Goal: Transaction & Acquisition: Purchase product/service

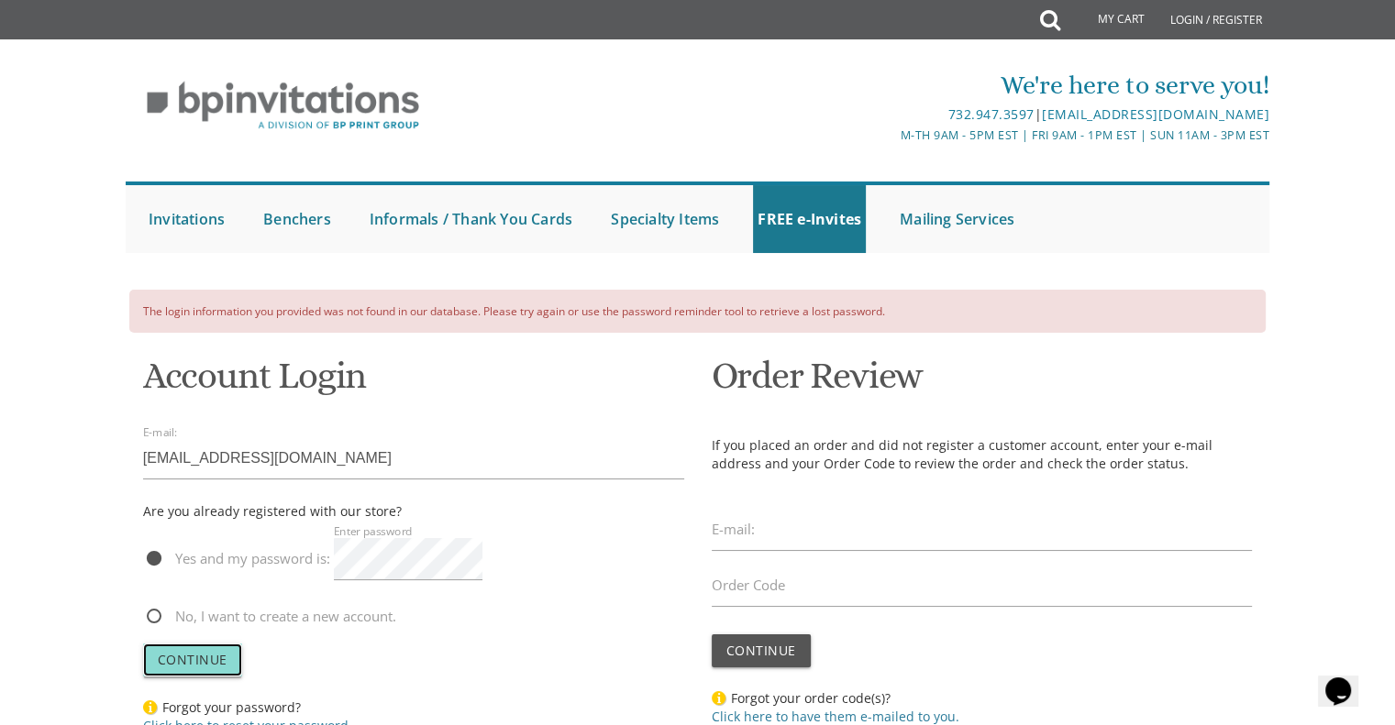
click at [191, 659] on span "Continue" at bounding box center [193, 659] width 70 height 17
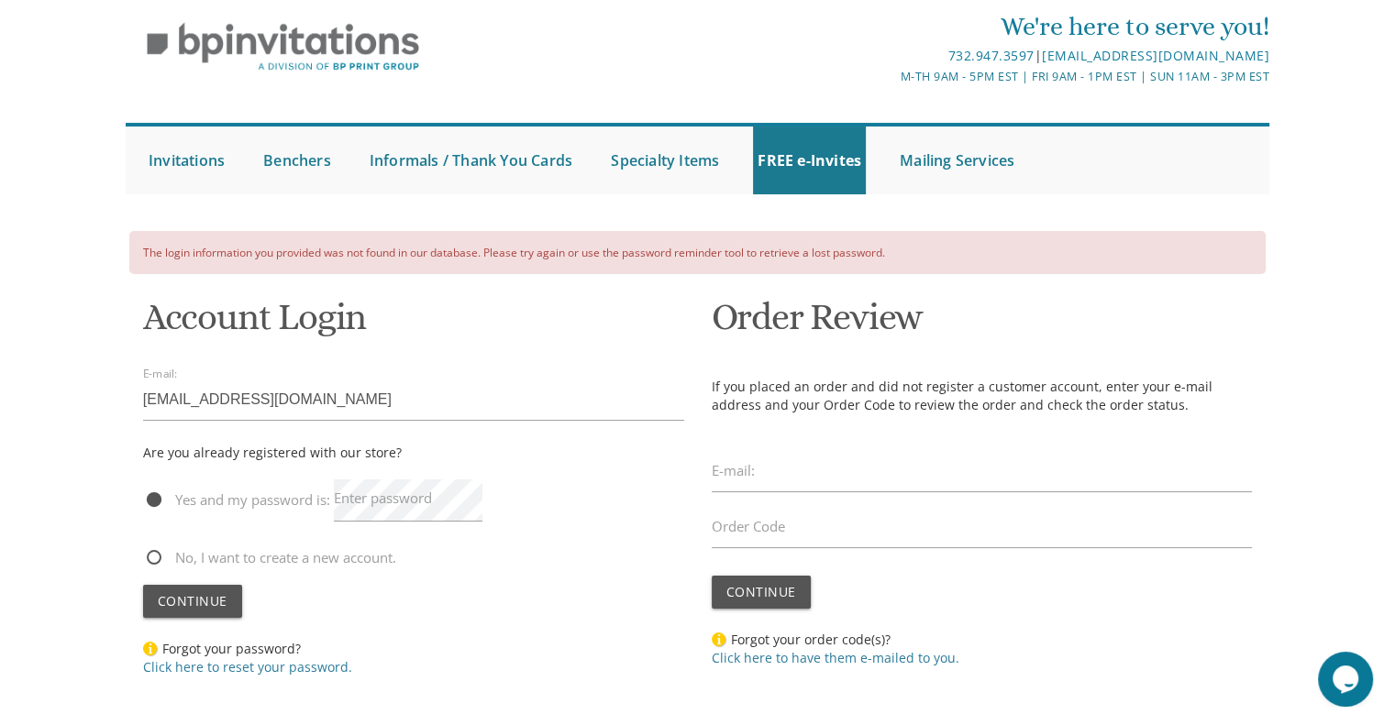
scroll to position [59, 0]
click at [209, 660] on link "Click here to reset your password." at bounding box center [247, 666] width 209 height 17
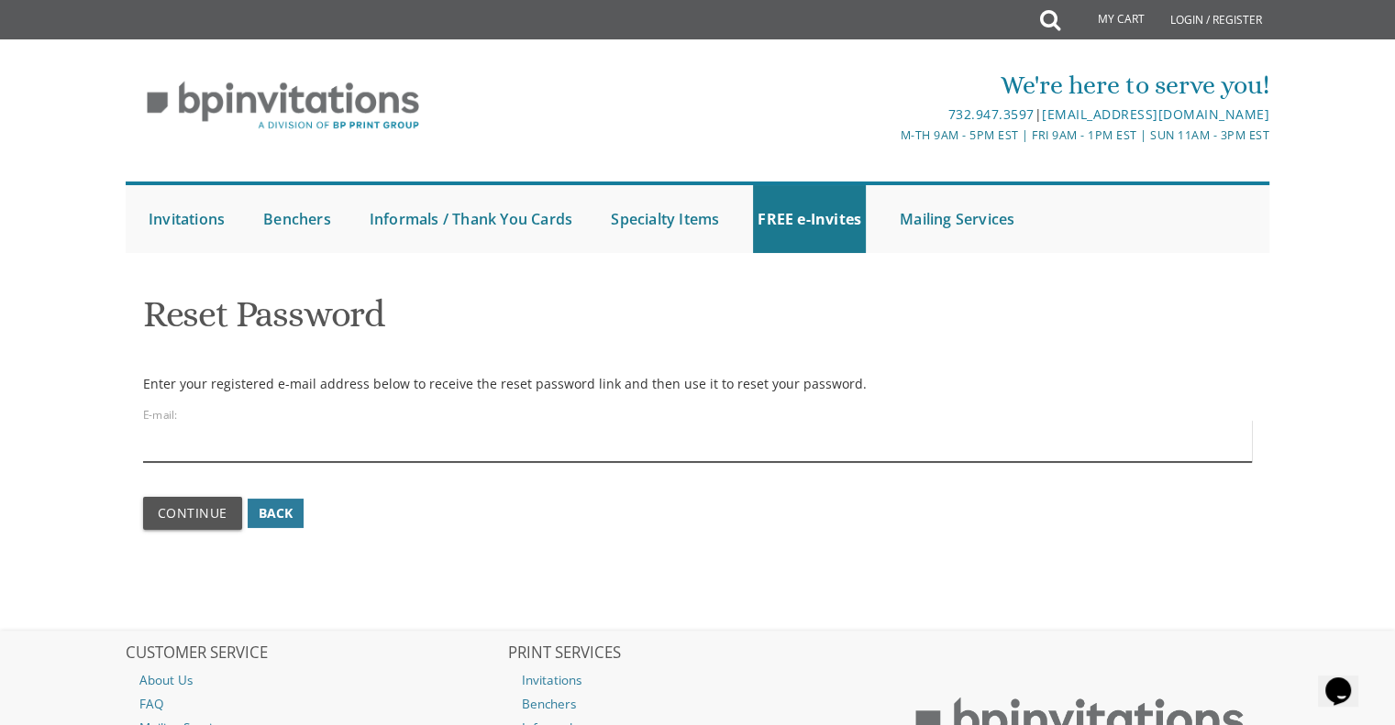
click at [269, 452] on input "email" at bounding box center [698, 441] width 1110 height 42
type input "[EMAIL_ADDRESS][DOMAIN_NAME]"
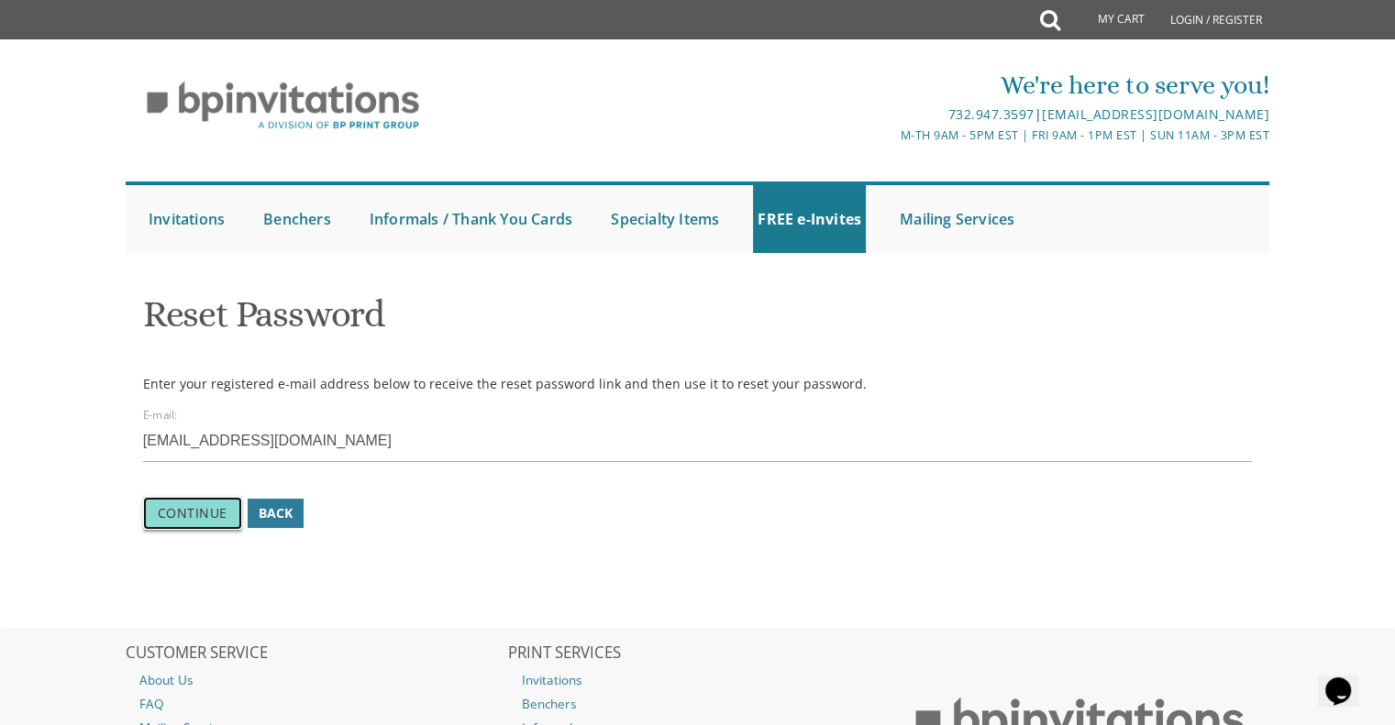
click at [176, 516] on span "Continue" at bounding box center [193, 512] width 70 height 17
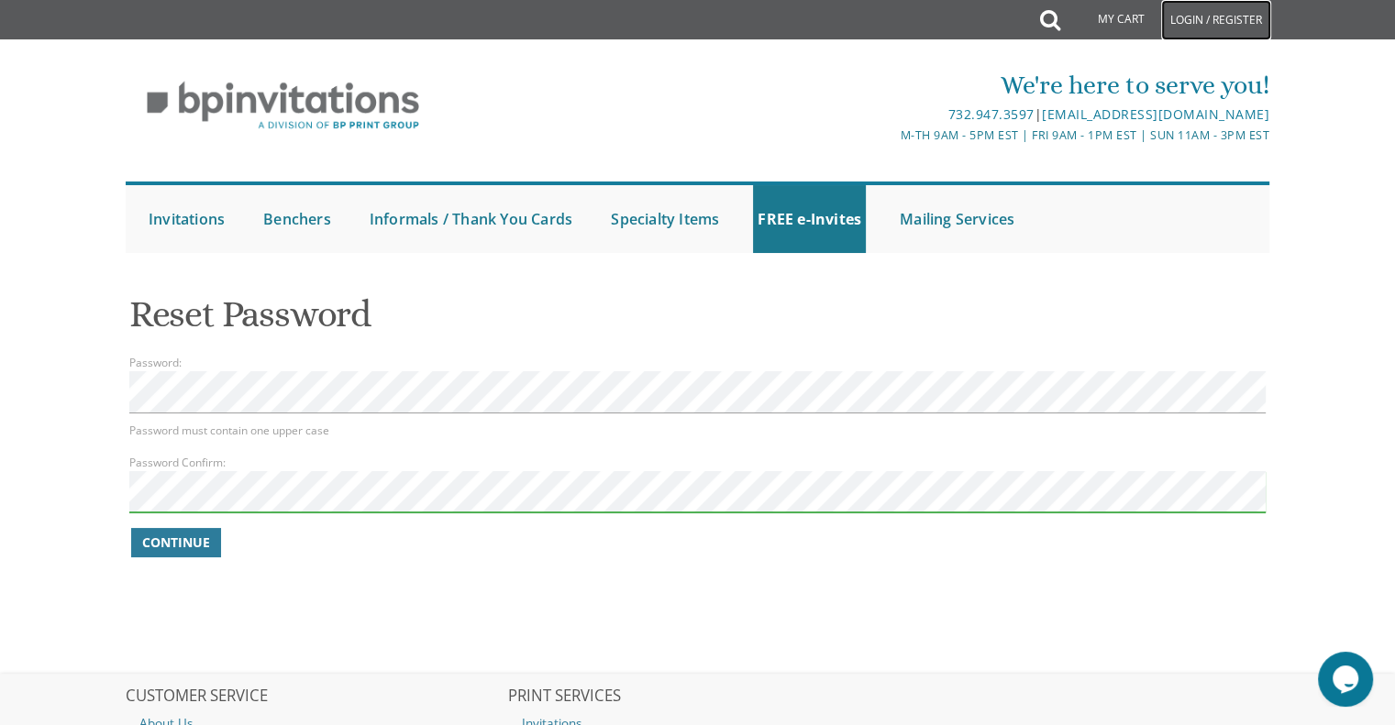
click at [1175, 6] on link "Login / Register" at bounding box center [1216, 20] width 110 height 40
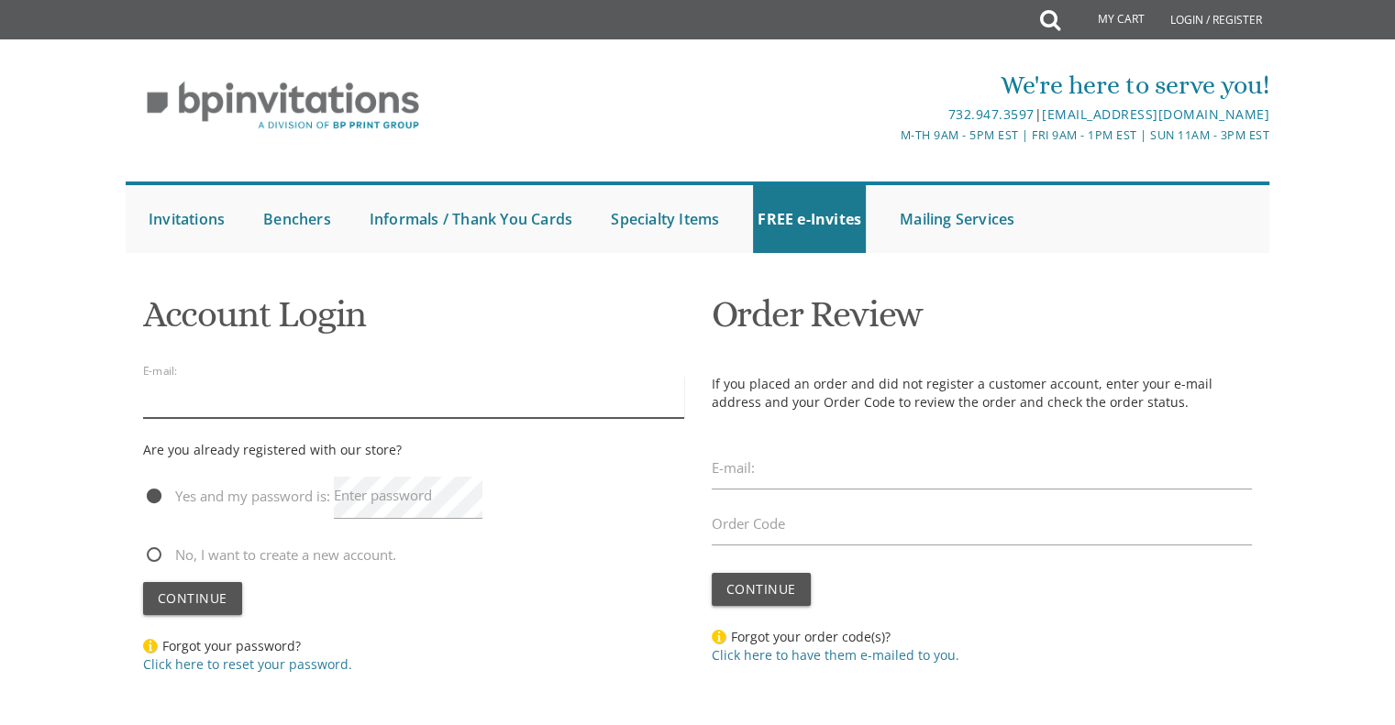
click at [506, 401] on input "email" at bounding box center [413, 397] width 541 height 42
type input "aydelst@gmail.com"
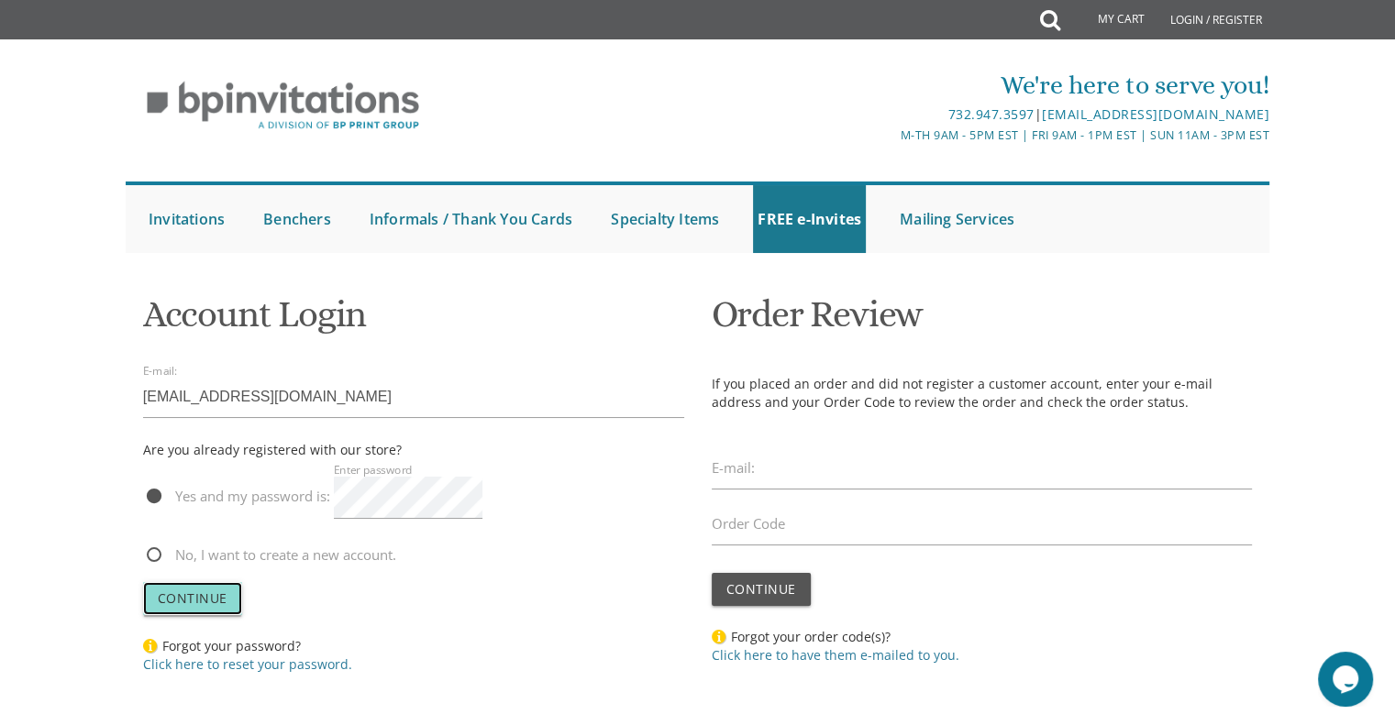
click at [219, 590] on span "Continue" at bounding box center [193, 598] width 70 height 17
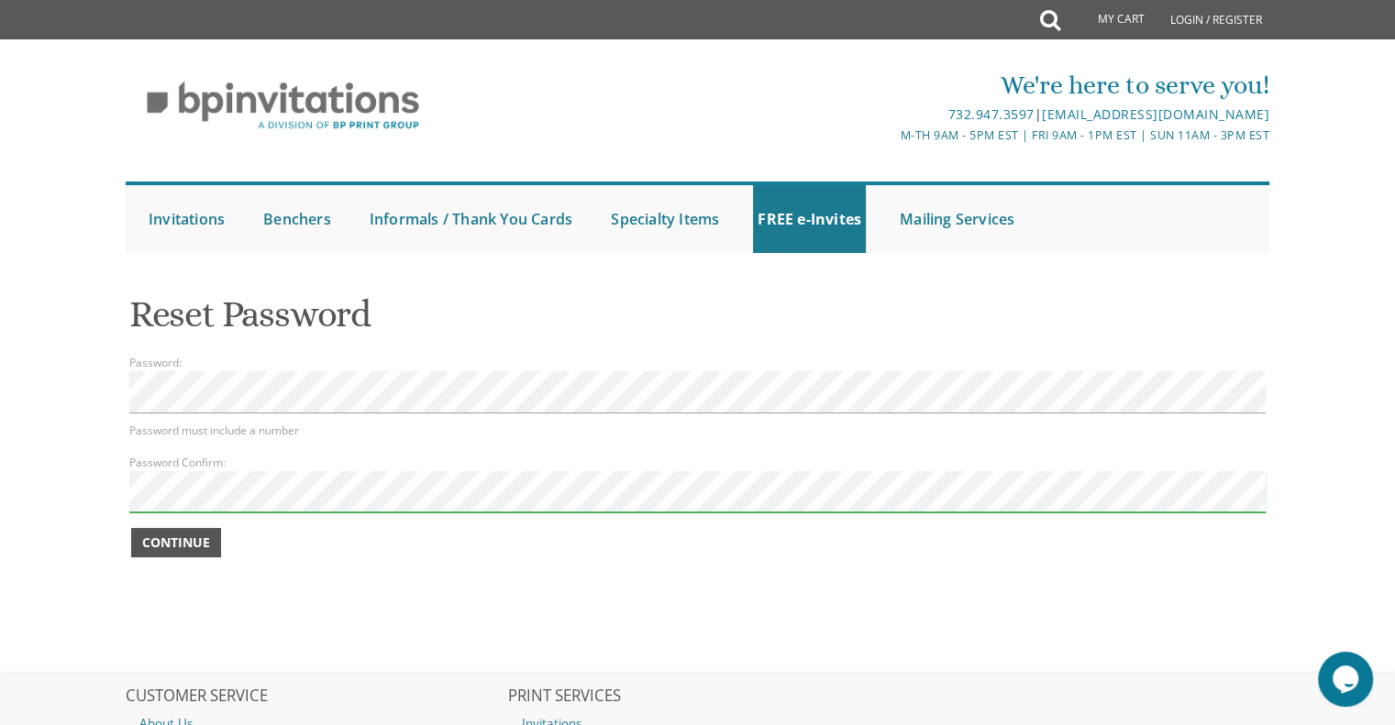
click at [201, 545] on span "Continue" at bounding box center [176, 543] width 68 height 18
click at [188, 542] on span "Continue" at bounding box center [176, 543] width 68 height 18
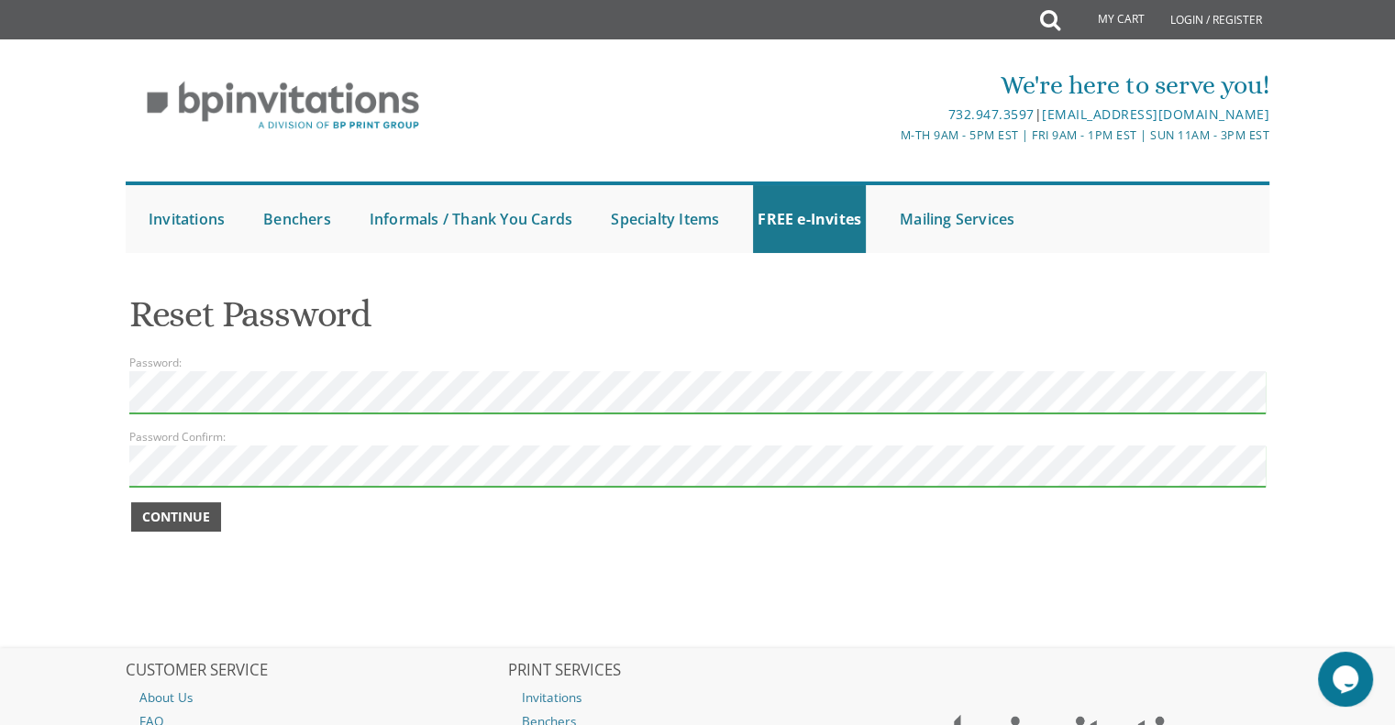
click at [178, 519] on span "Continue" at bounding box center [176, 517] width 68 height 18
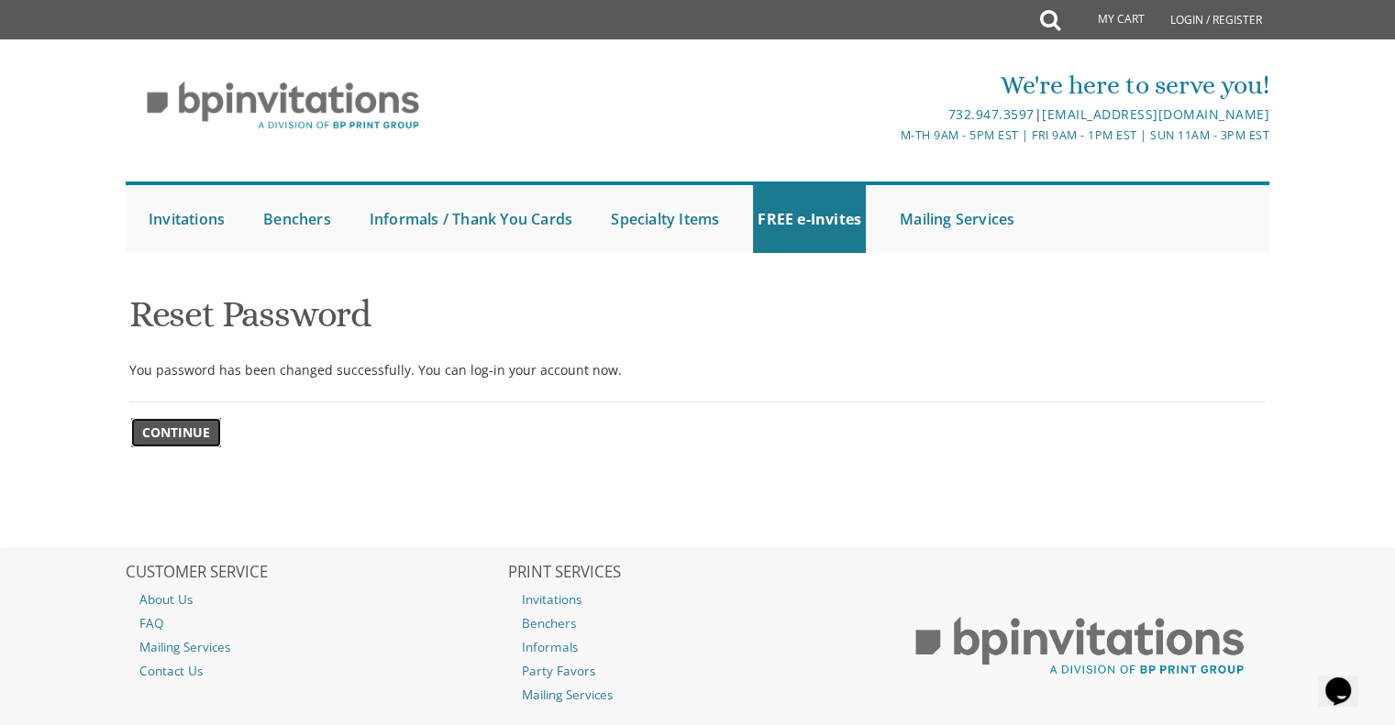
click at [182, 425] on span "Continue" at bounding box center [176, 433] width 68 height 18
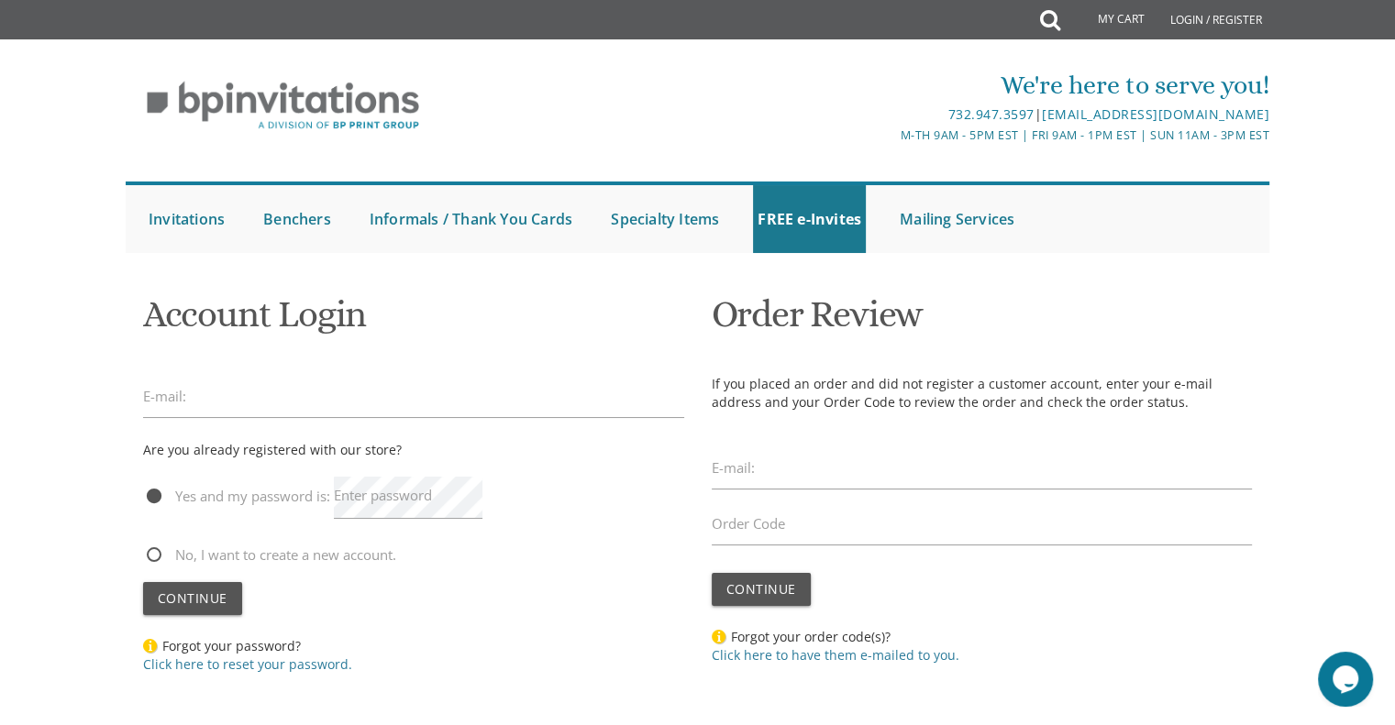
type input "[EMAIL_ADDRESS][DOMAIN_NAME]"
click at [222, 602] on span "Continue" at bounding box center [193, 598] width 70 height 17
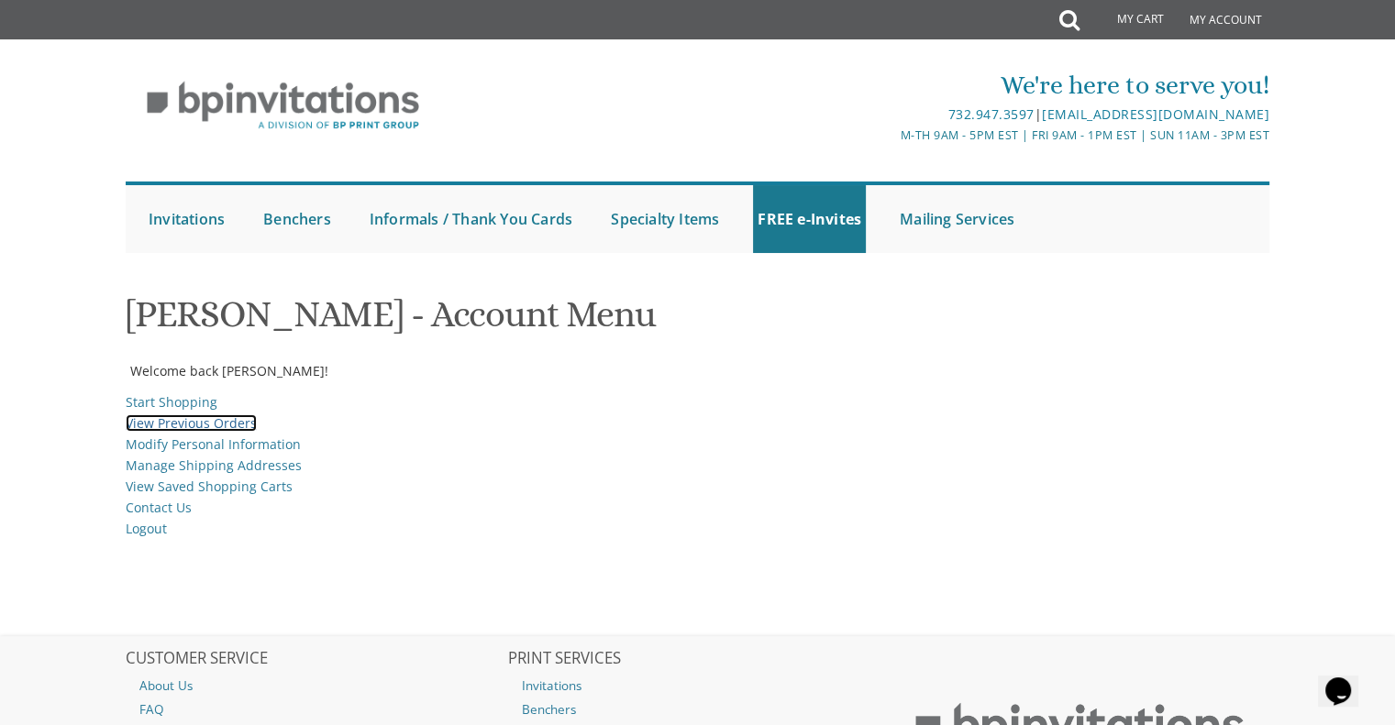
click at [215, 417] on link "View Previous Orders" at bounding box center [191, 422] width 131 height 17
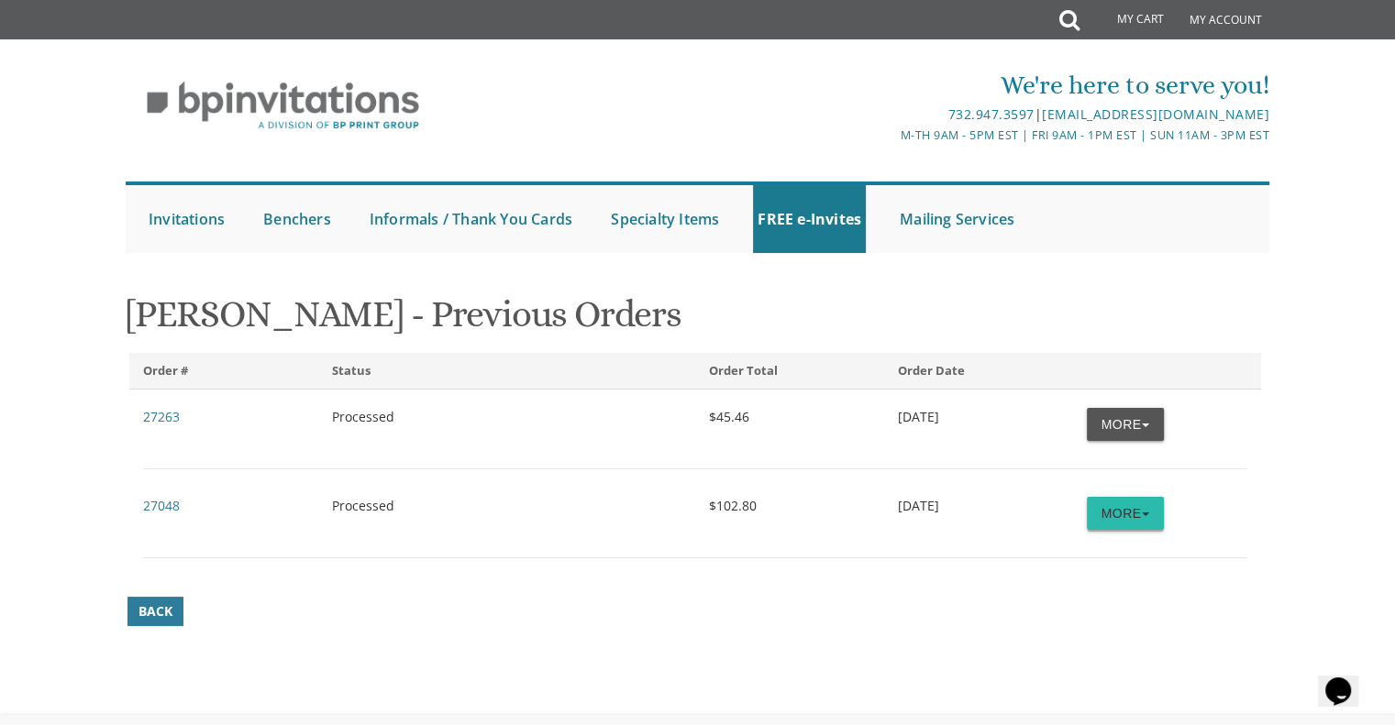
click at [1111, 507] on button "More" at bounding box center [1125, 513] width 77 height 33
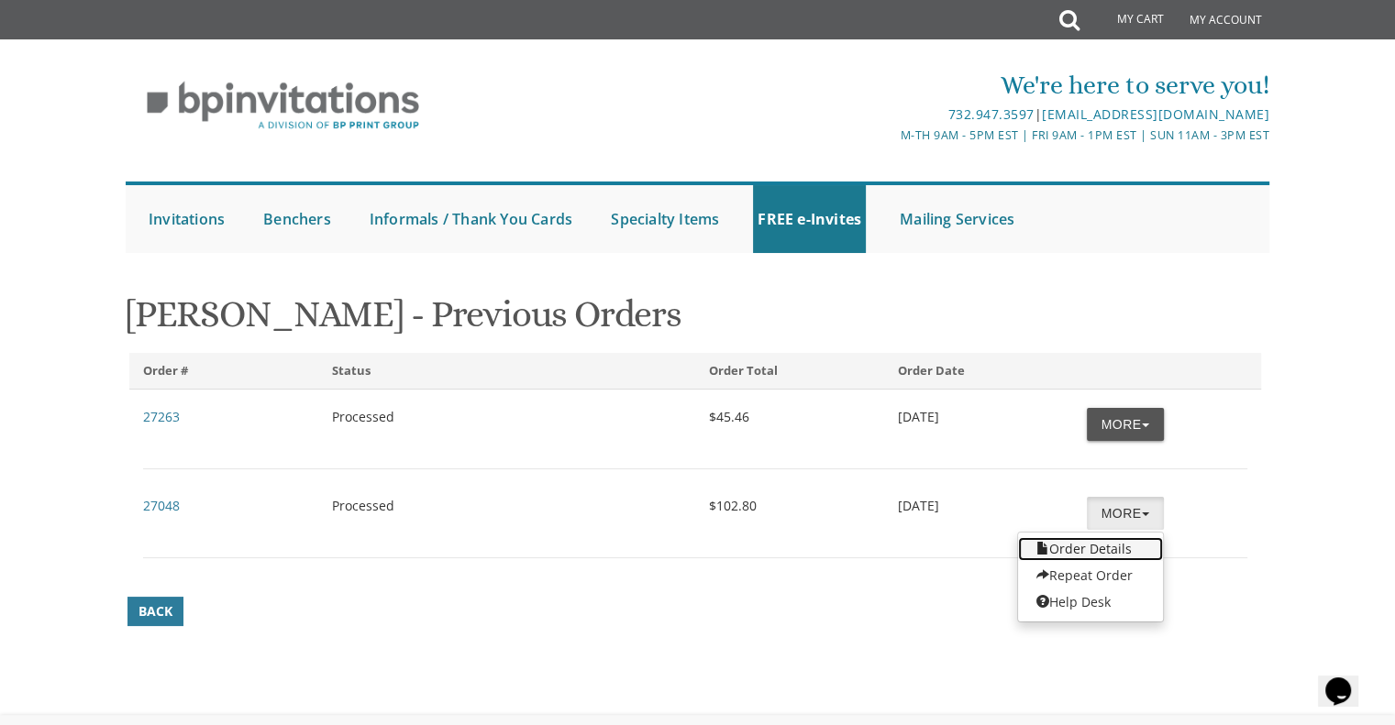
click at [1095, 537] on link "Order Details" at bounding box center [1090, 549] width 145 height 24
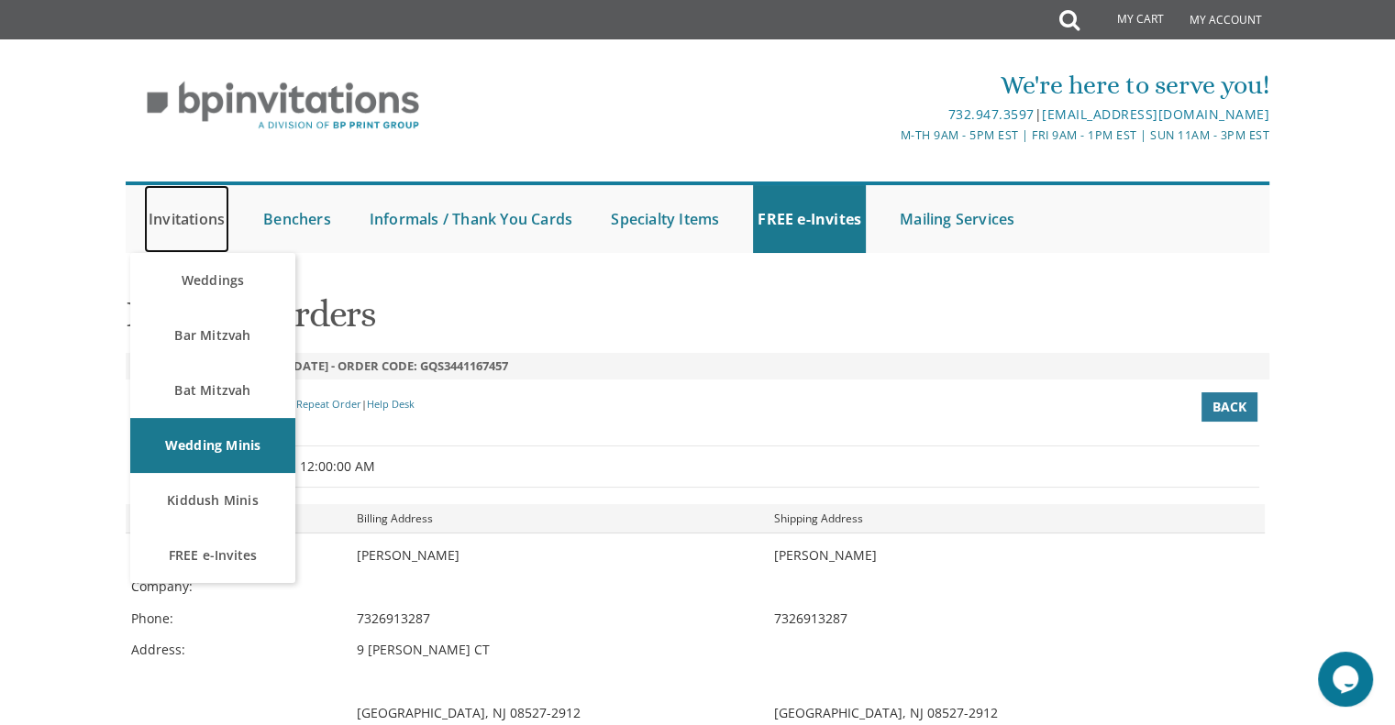
click at [203, 209] on link "Invitations" at bounding box center [186, 219] width 85 height 68
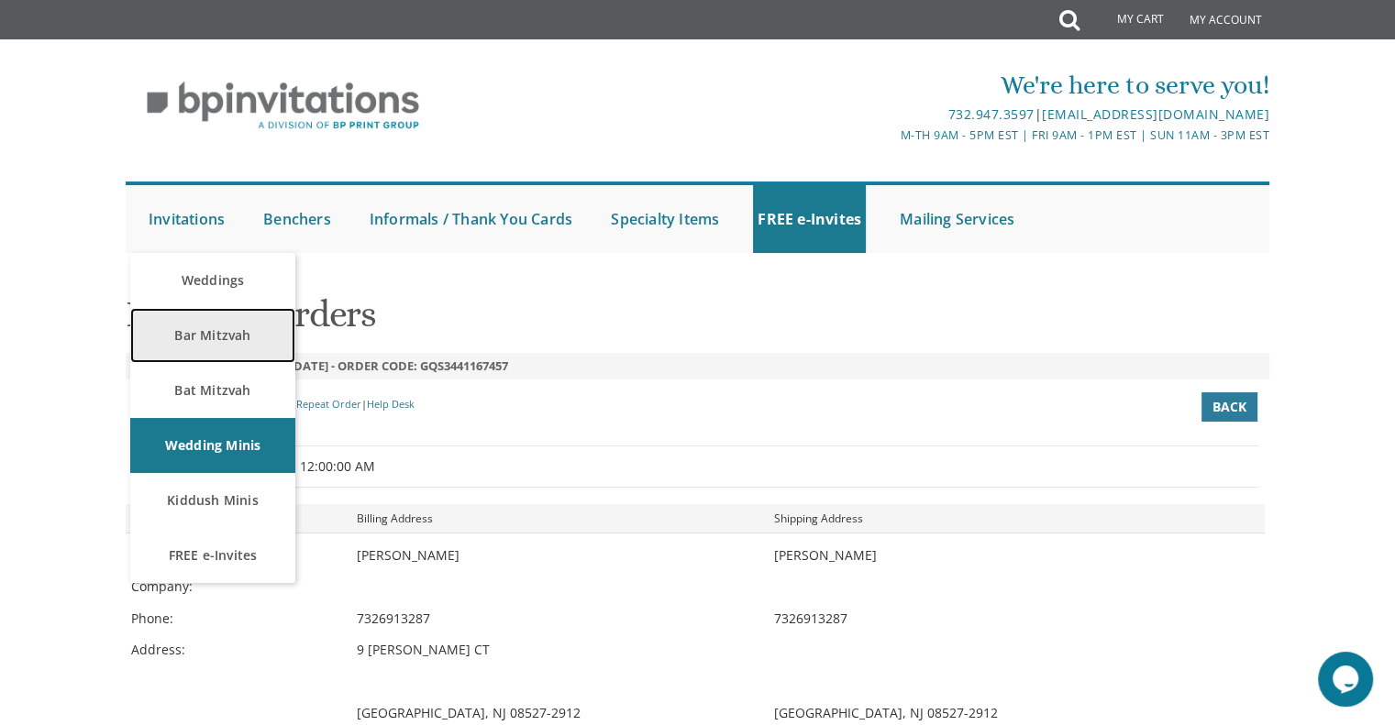
click at [202, 348] on link "Bar Mitzvah" at bounding box center [212, 335] width 165 height 55
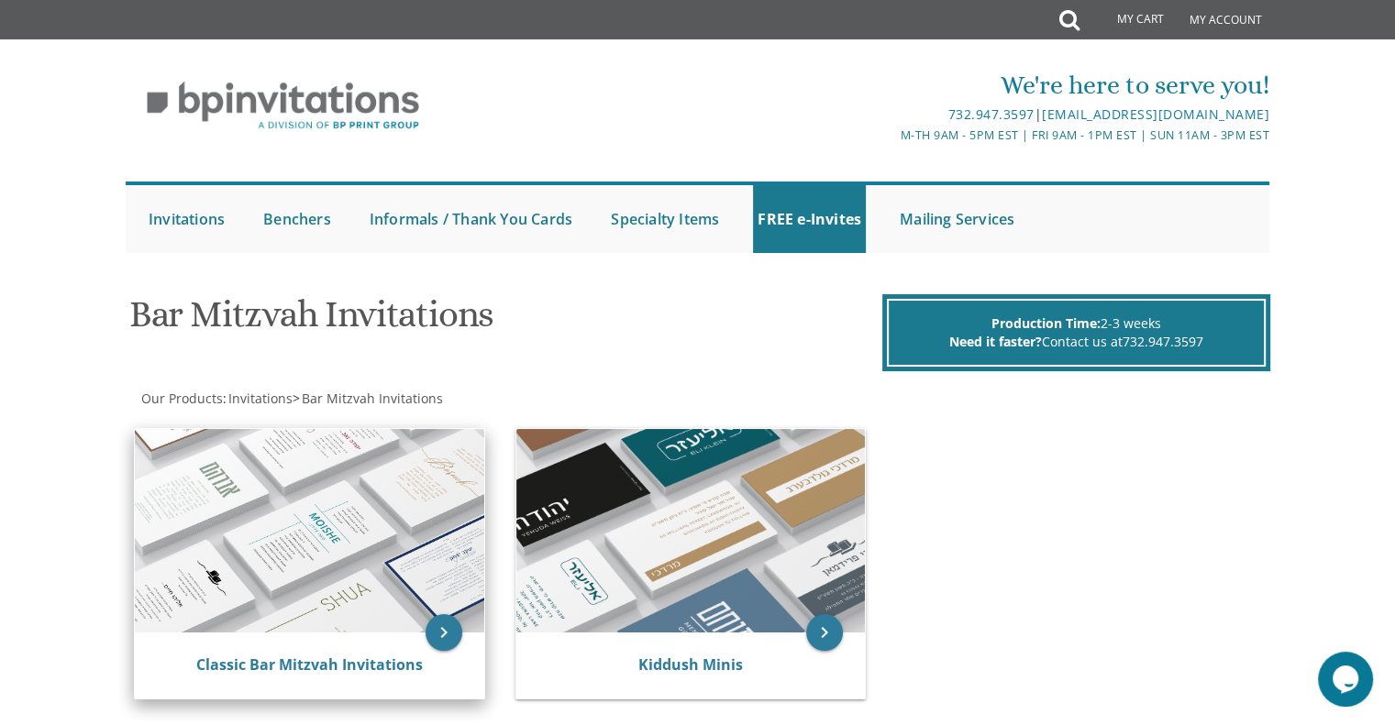
click at [282, 535] on img at bounding box center [309, 531] width 349 height 204
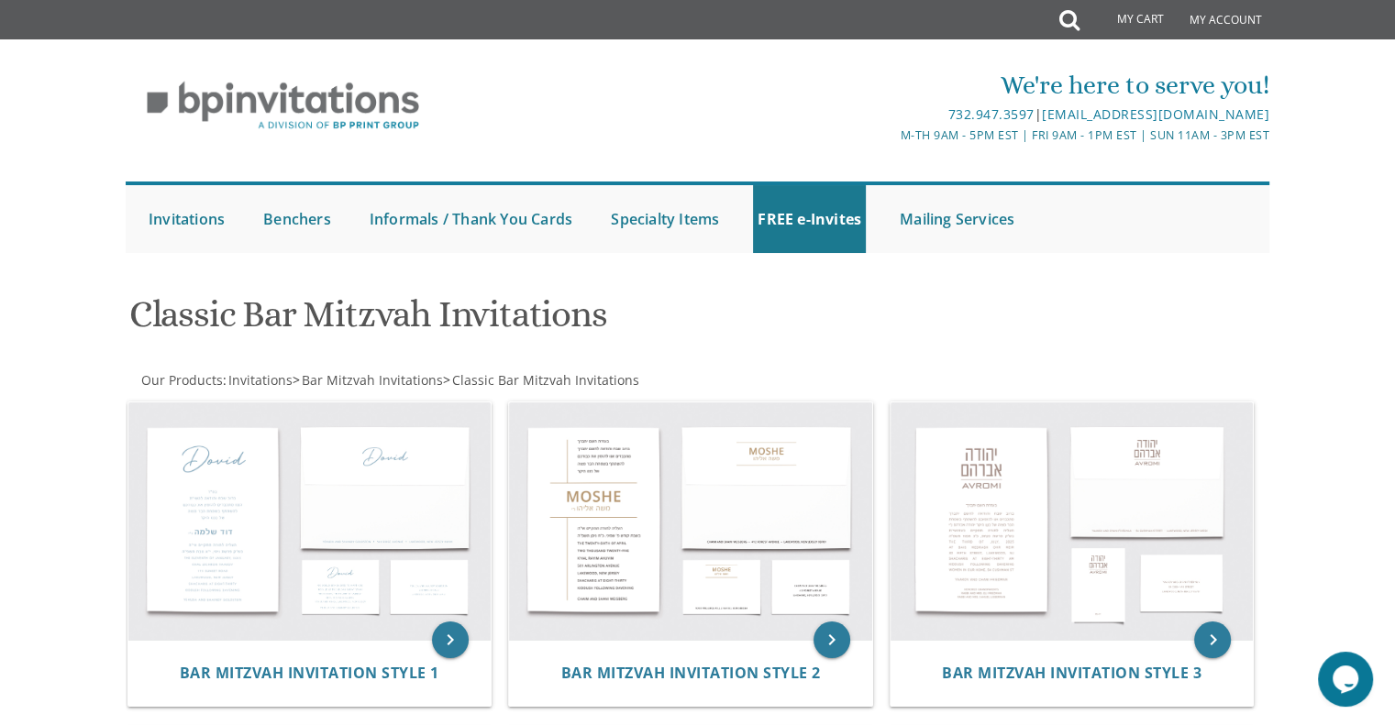
click at [282, 535] on img at bounding box center [309, 522] width 363 height 238
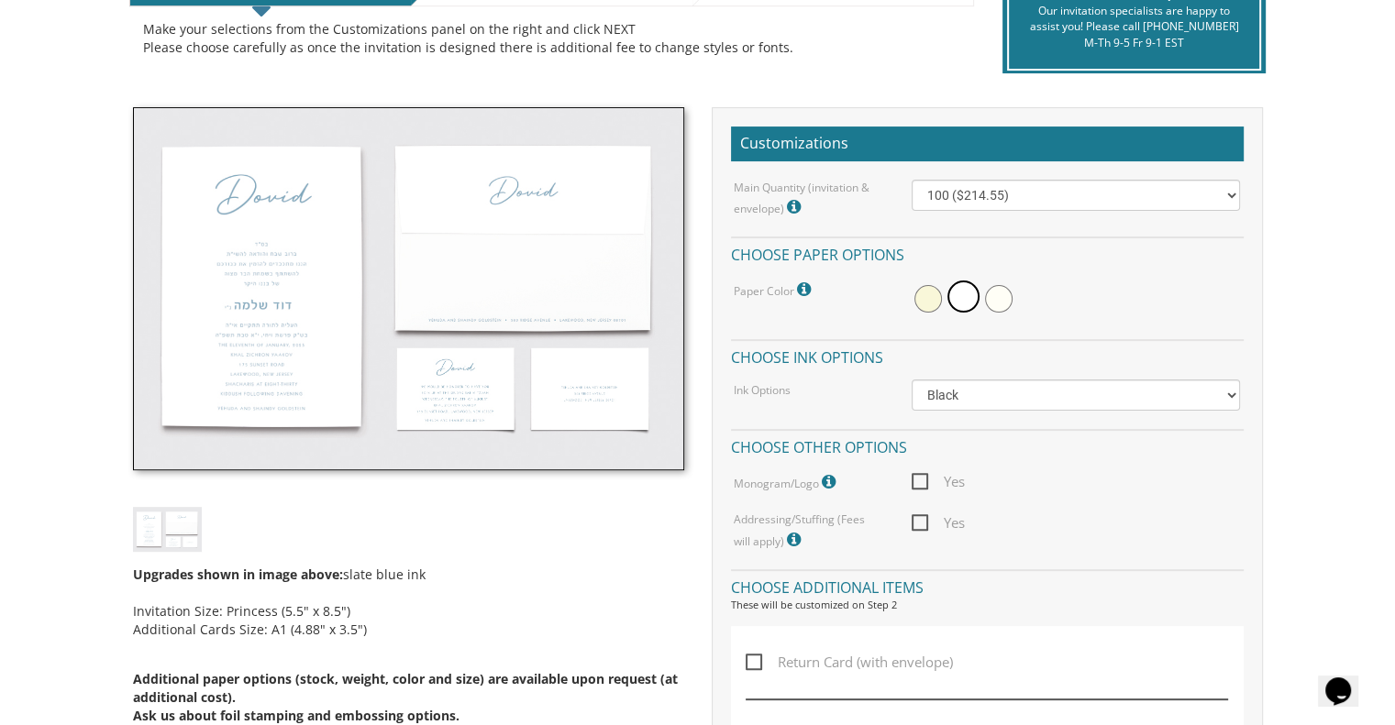
scroll to position [440, 0]
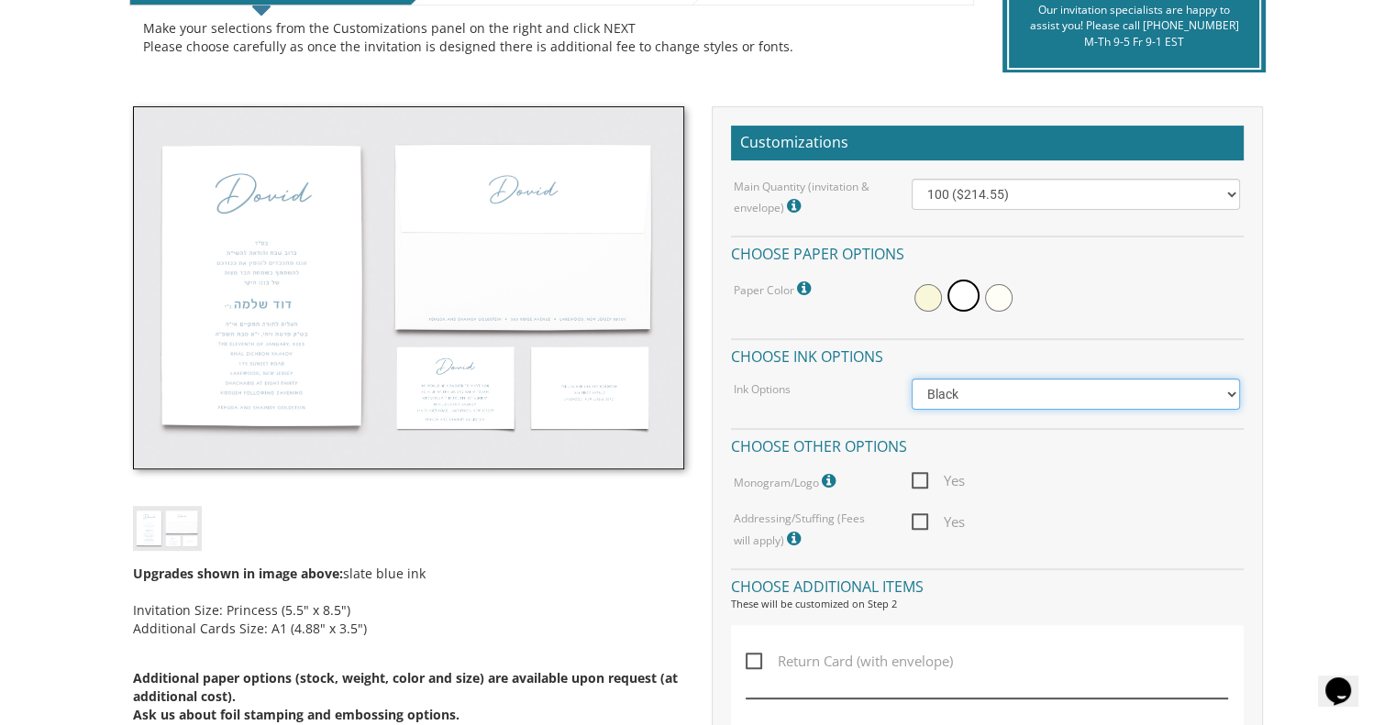
click at [1074, 380] on select "Black Colored Ink ($65.00) Black + One Color ($100.00) Two Colors ($137.95)" at bounding box center [1075, 394] width 328 height 31
click at [1025, 333] on div "Main Quantity (invitation & envelope) Invitation Size: Princess (5.5" x 8.5") 1…" at bounding box center [987, 365] width 513 height 372
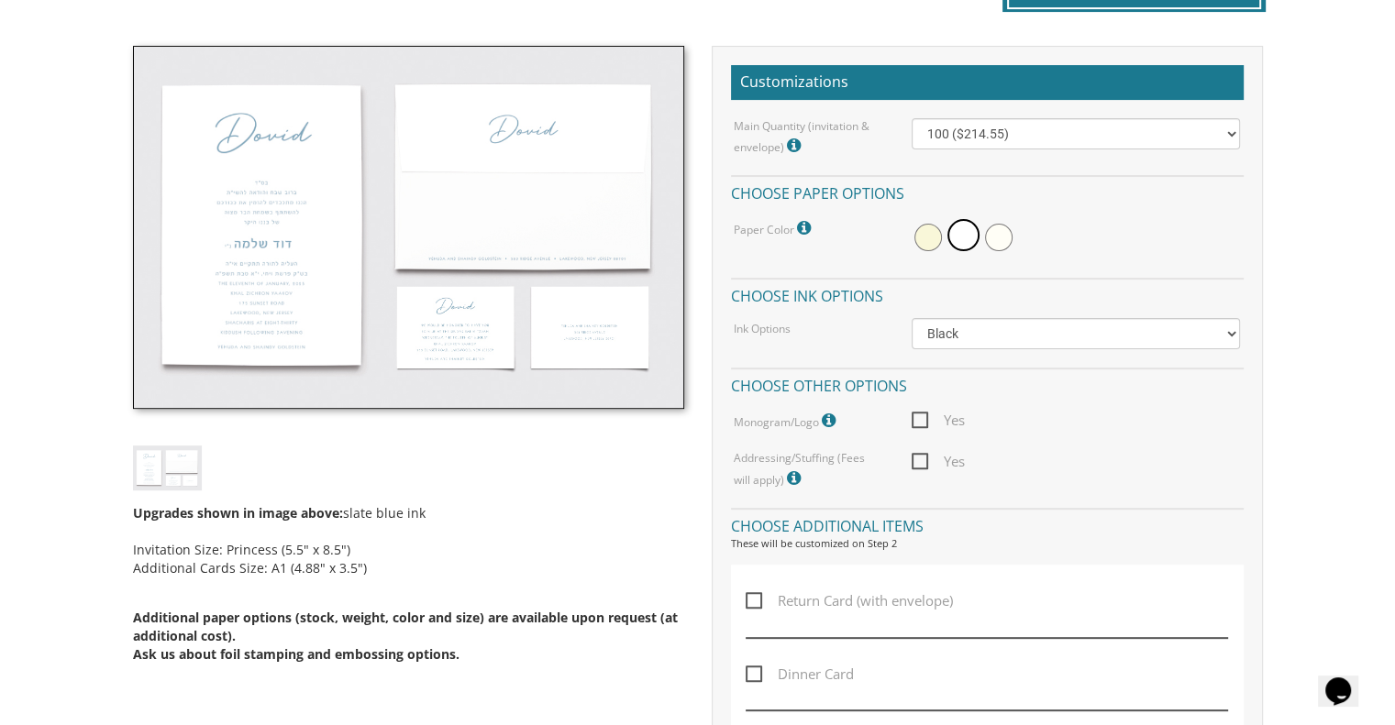
scroll to position [504, 0]
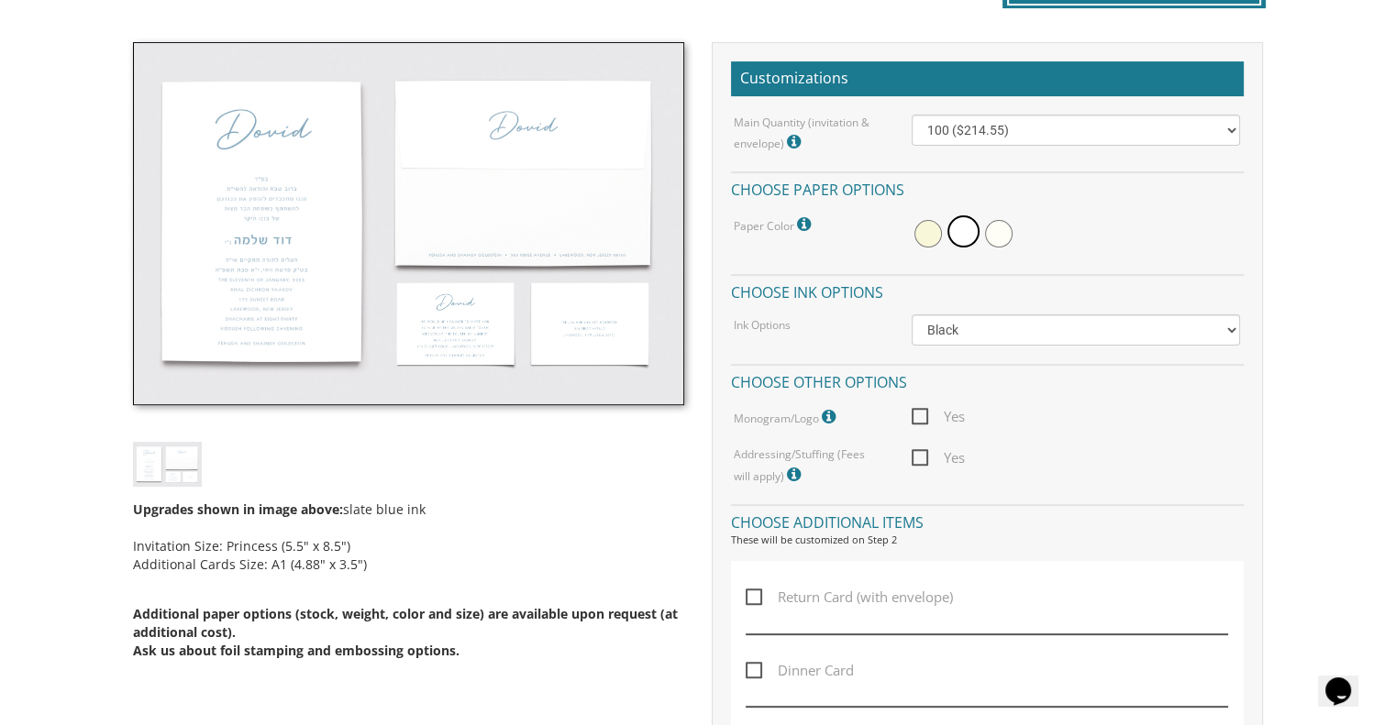
click at [920, 457] on span "Yes" at bounding box center [937, 458] width 53 height 23
click at [920, 457] on input "Yes" at bounding box center [917, 456] width 12 height 12
checkbox input "true"
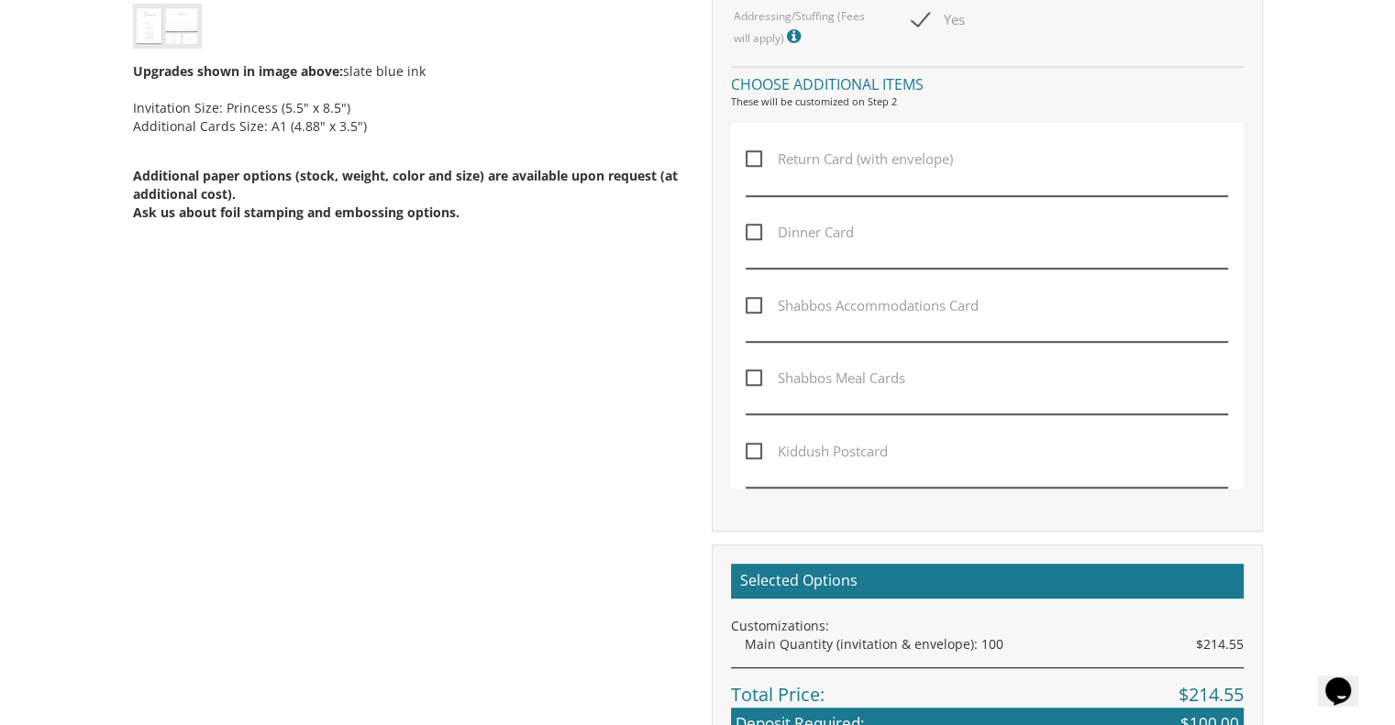
scroll to position [945, 0]
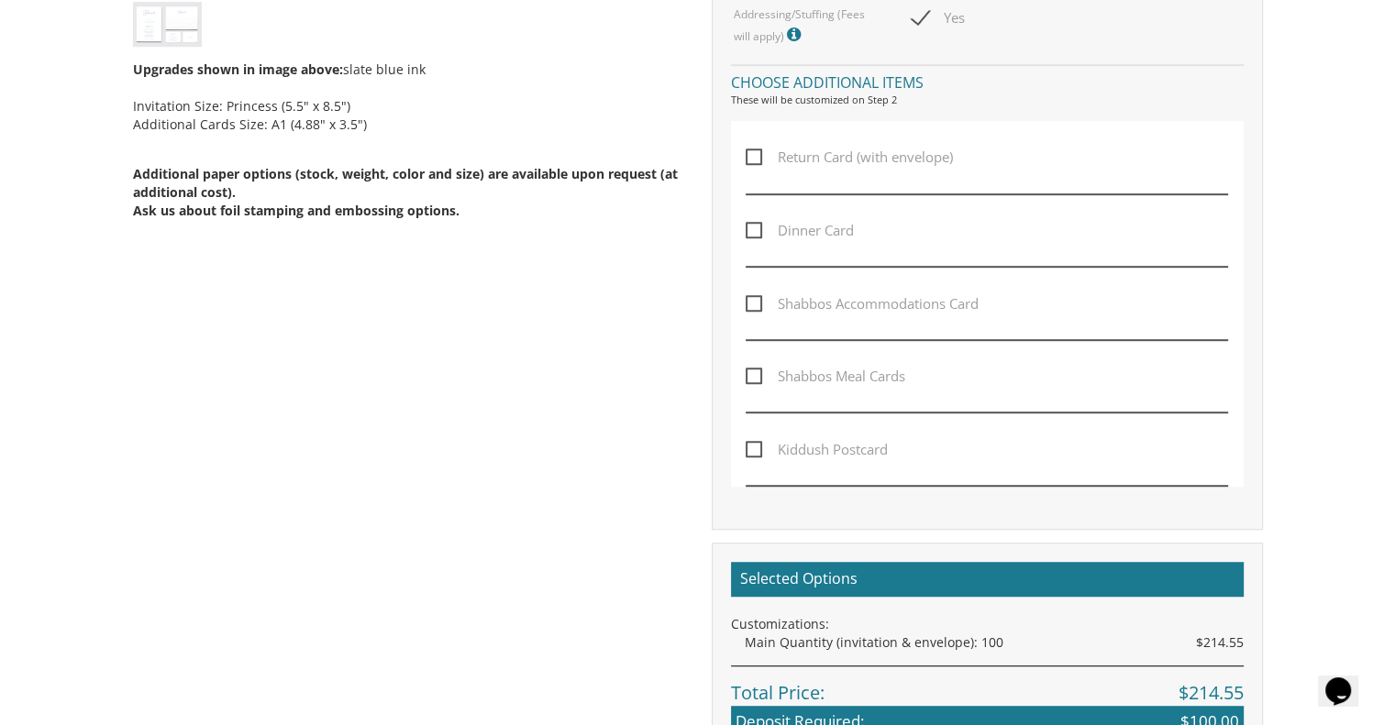
click at [749, 238] on span "Dinner Card" at bounding box center [800, 230] width 108 height 23
click at [749, 235] on input "Dinner Card" at bounding box center [752, 229] width 12 height 12
checkbox input "true"
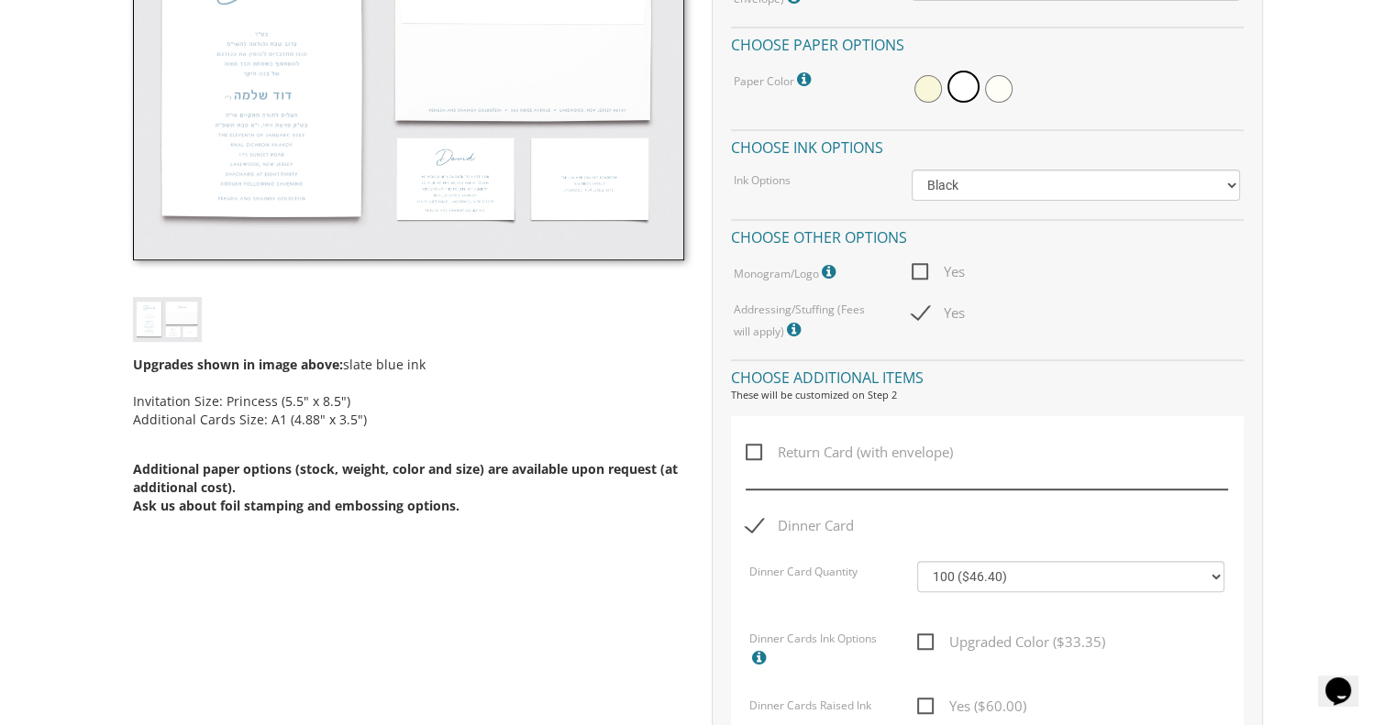
scroll to position [649, 0]
click at [912, 313] on span "Yes" at bounding box center [937, 313] width 53 height 23
click at [912, 313] on input "Yes" at bounding box center [917, 311] width 12 height 12
checkbox input "false"
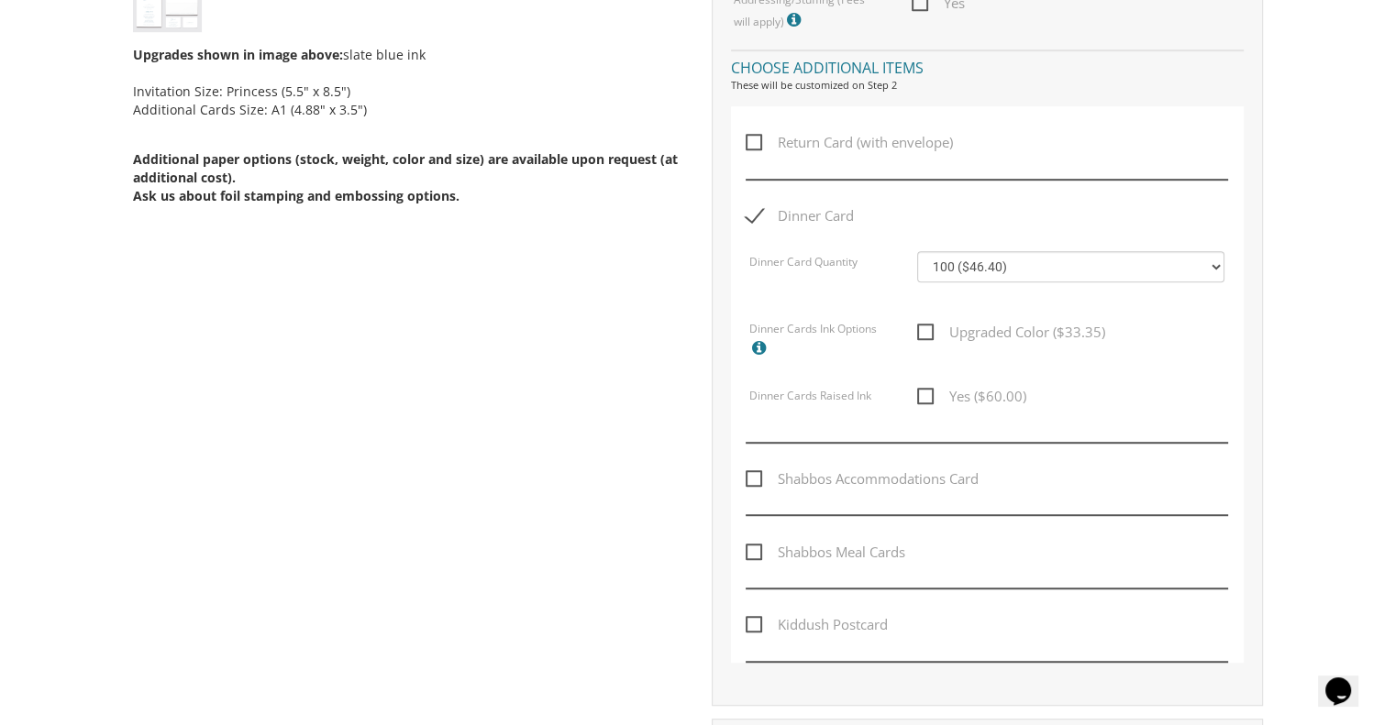
scroll to position [956, 0]
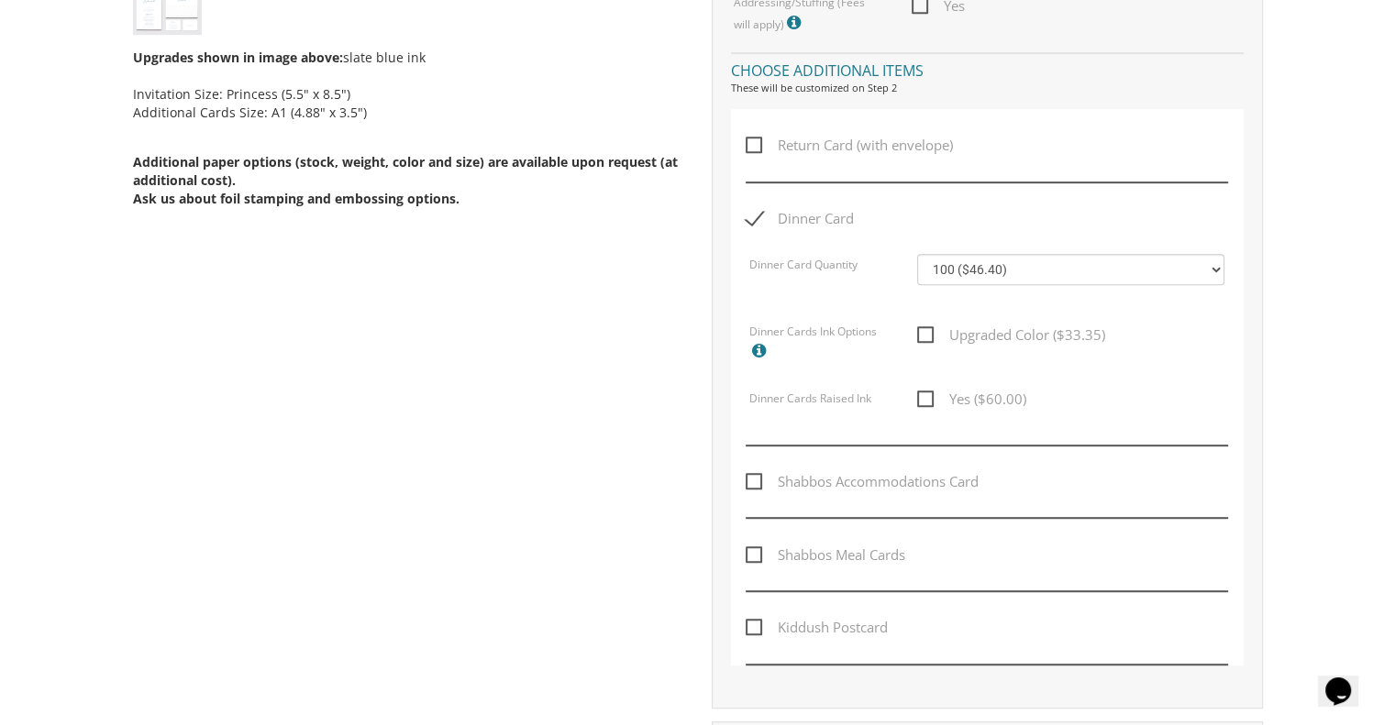
click at [757, 215] on span "Dinner Card" at bounding box center [800, 218] width 108 height 23
click at [757, 215] on input "Dinner Card" at bounding box center [752, 217] width 12 height 12
checkbox input "false"
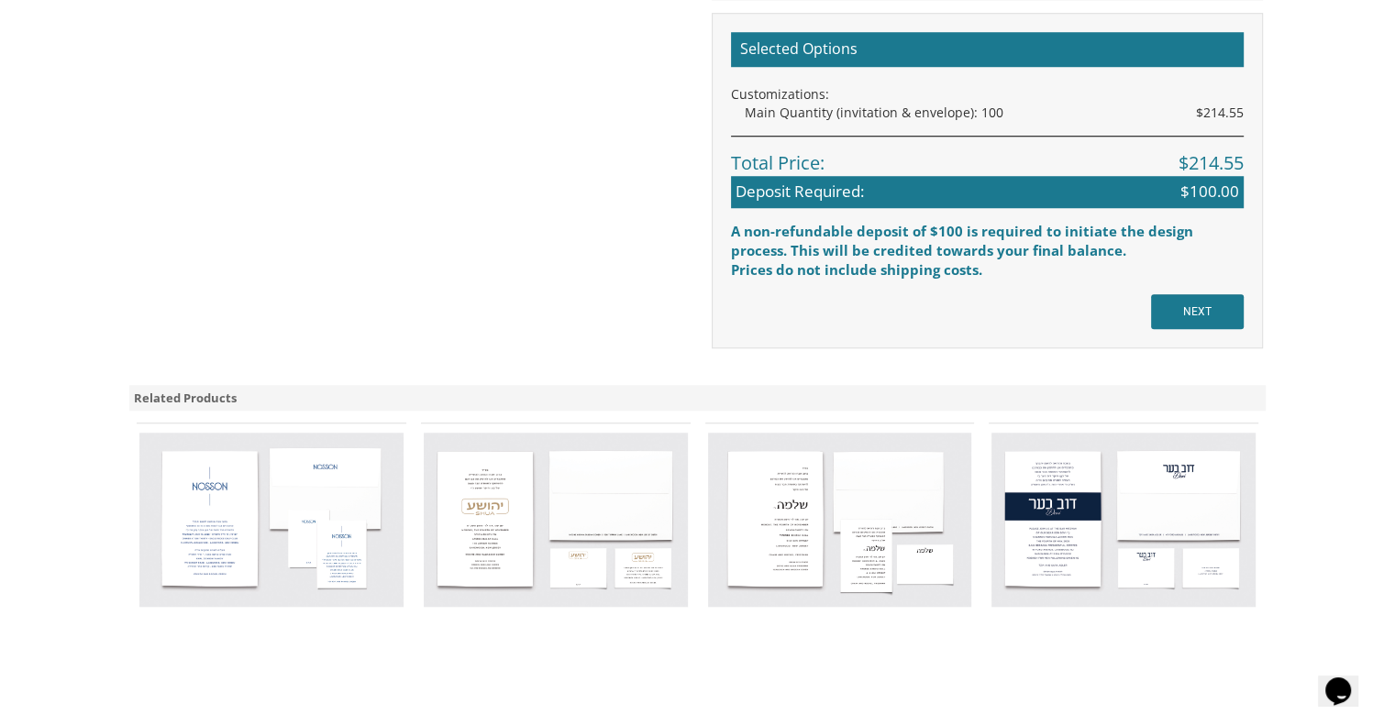
scroll to position [1477, 0]
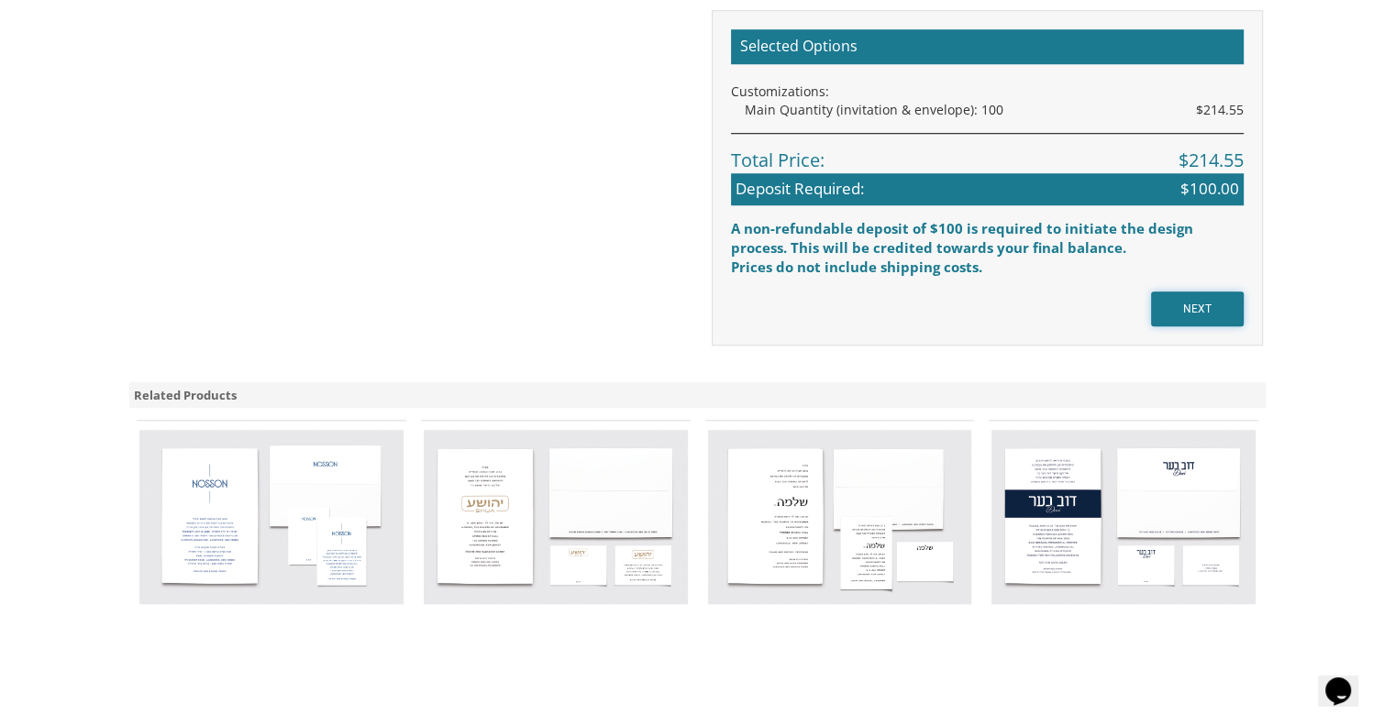
click at [1193, 297] on input "NEXT" at bounding box center [1197, 309] width 93 height 35
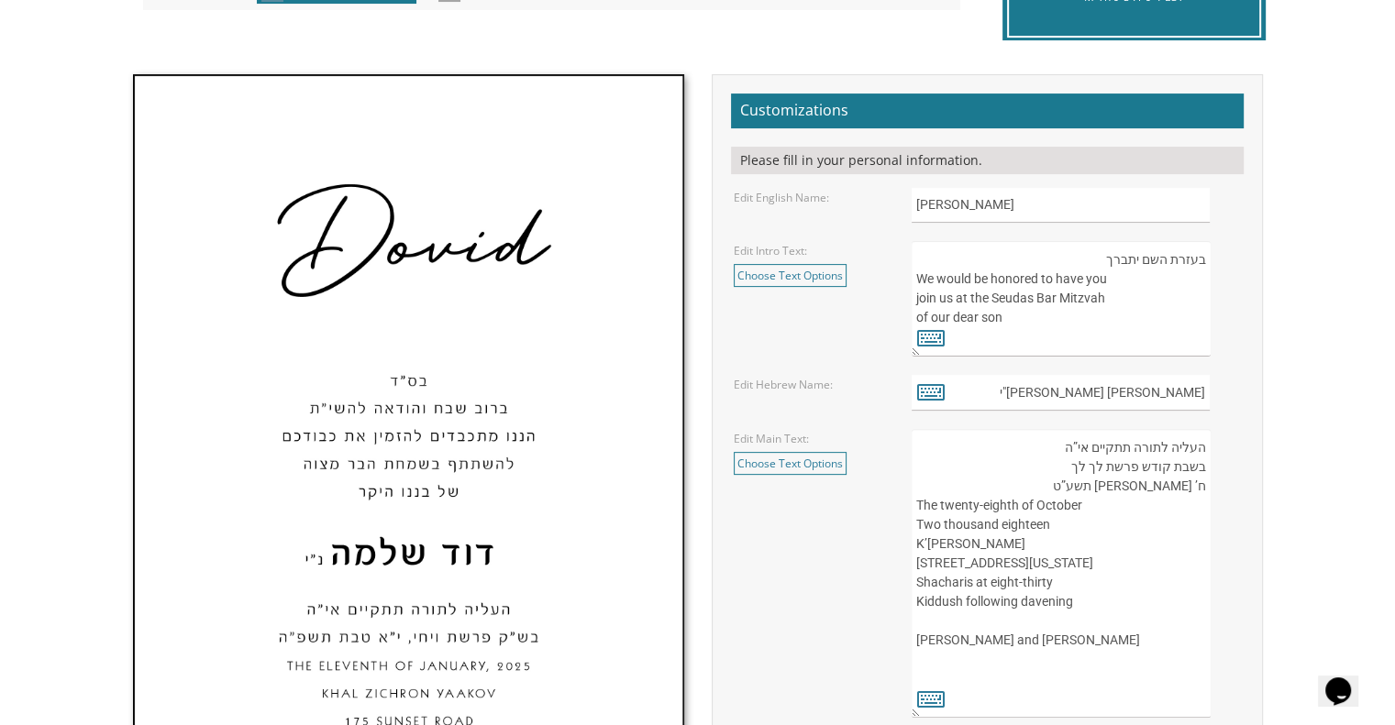
scroll to position [499, 0]
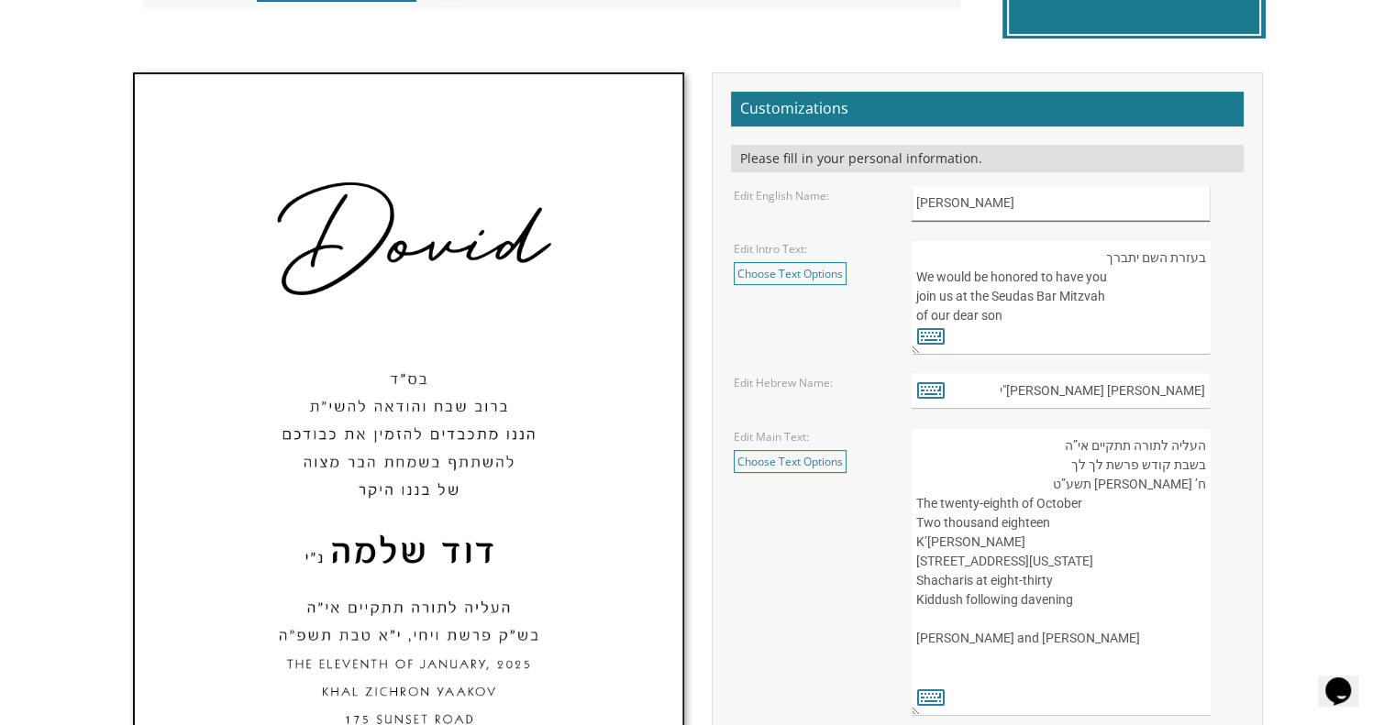
click at [1041, 190] on input "[PERSON_NAME]" at bounding box center [1060, 204] width 298 height 36
type input "D"
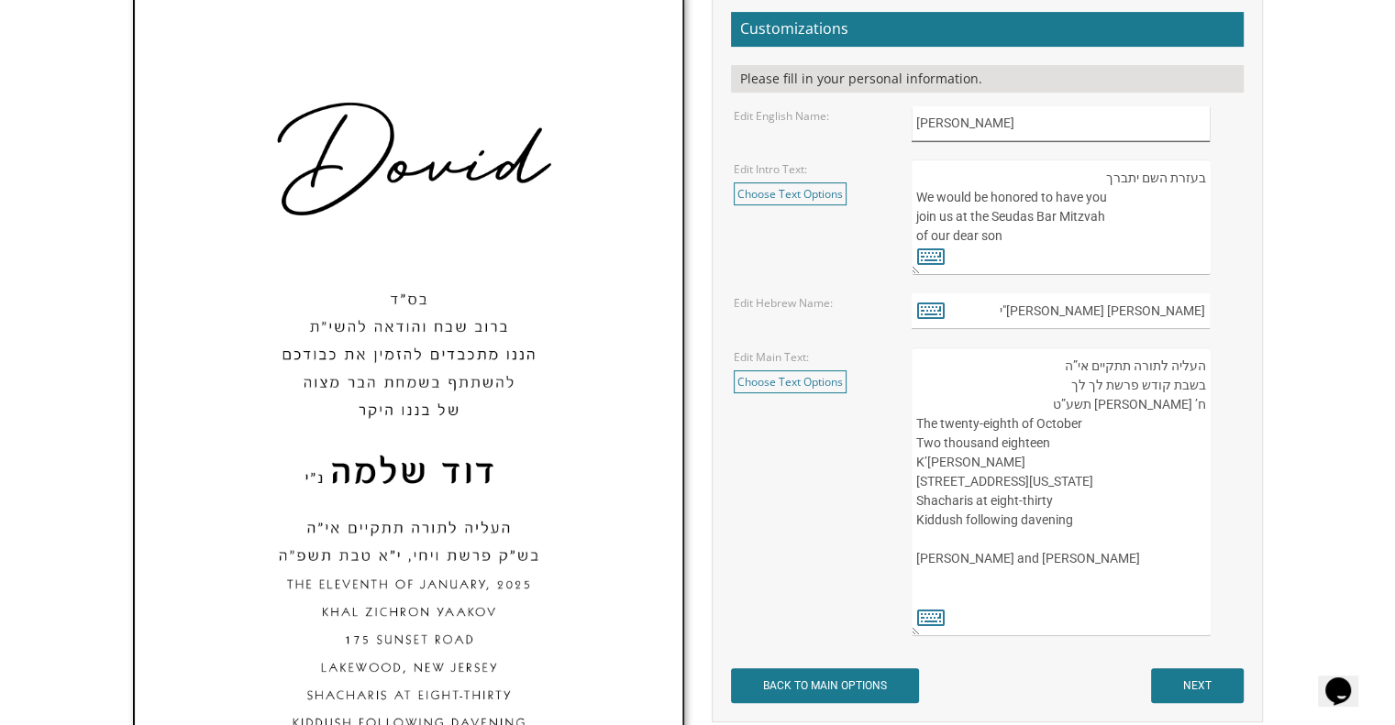
scroll to position [580, 0]
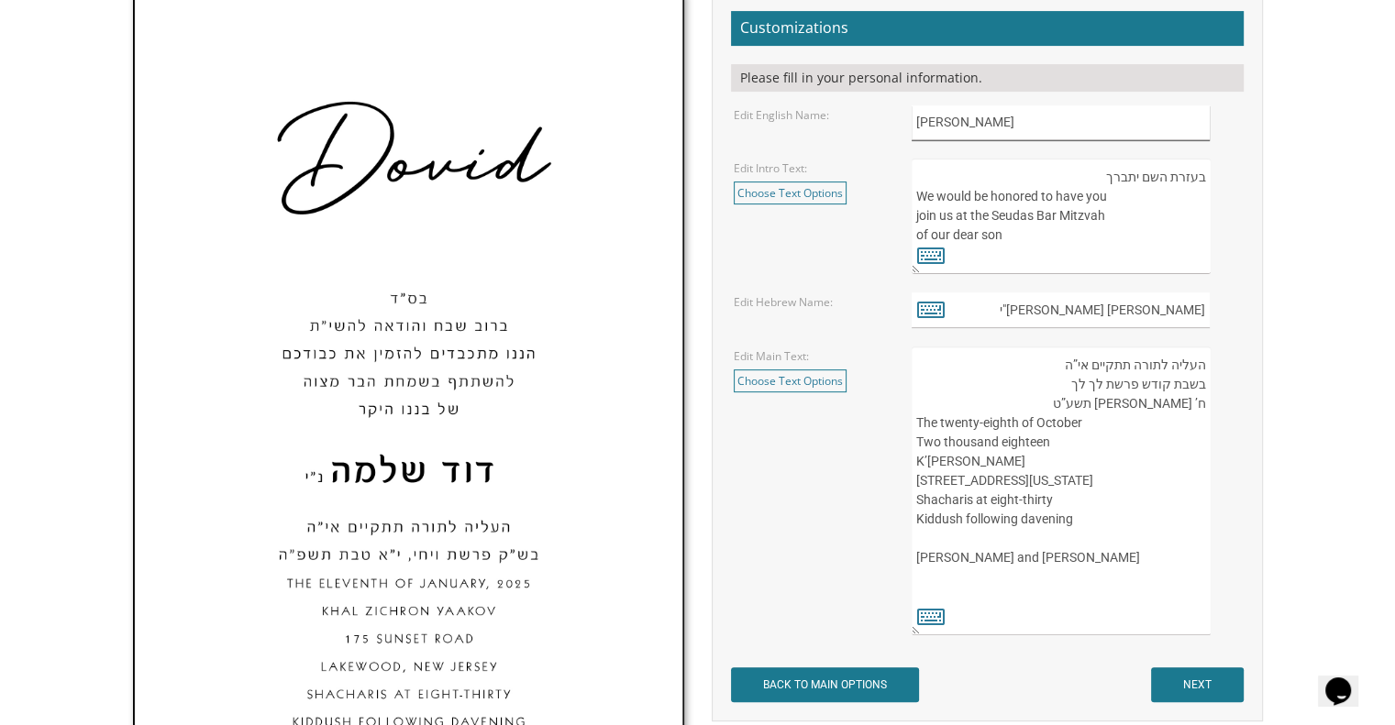
type input "[PERSON_NAME]"
click at [1176, 308] on input "[PERSON_NAME] [PERSON_NAME]"י" at bounding box center [1060, 311] width 298 height 36
click at [1204, 314] on input "[PERSON_NAME] [PERSON_NAME]"י" at bounding box center [1060, 311] width 298 height 36
click at [1026, 319] on input "[PERSON_NAME] [PERSON_NAME]"י" at bounding box center [1060, 311] width 298 height 36
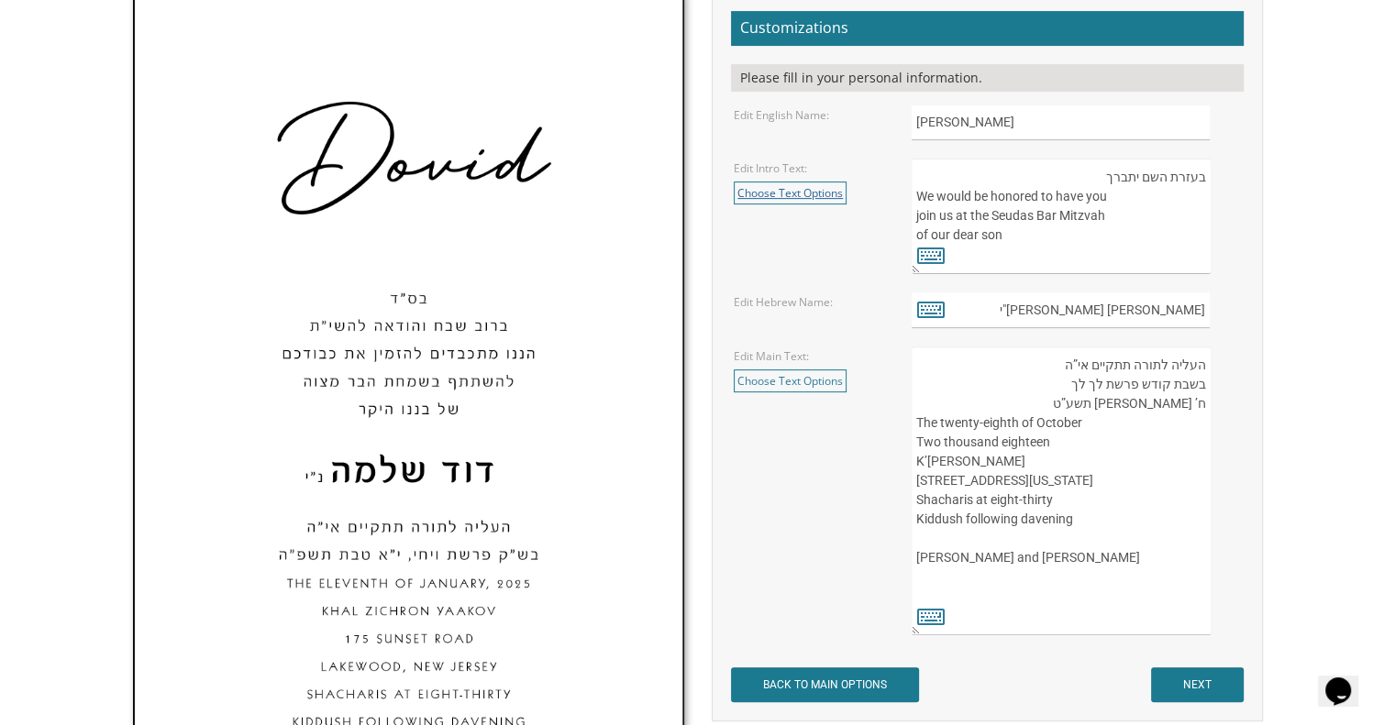
click at [812, 197] on link "Choose Text Options" at bounding box center [790, 193] width 113 height 23
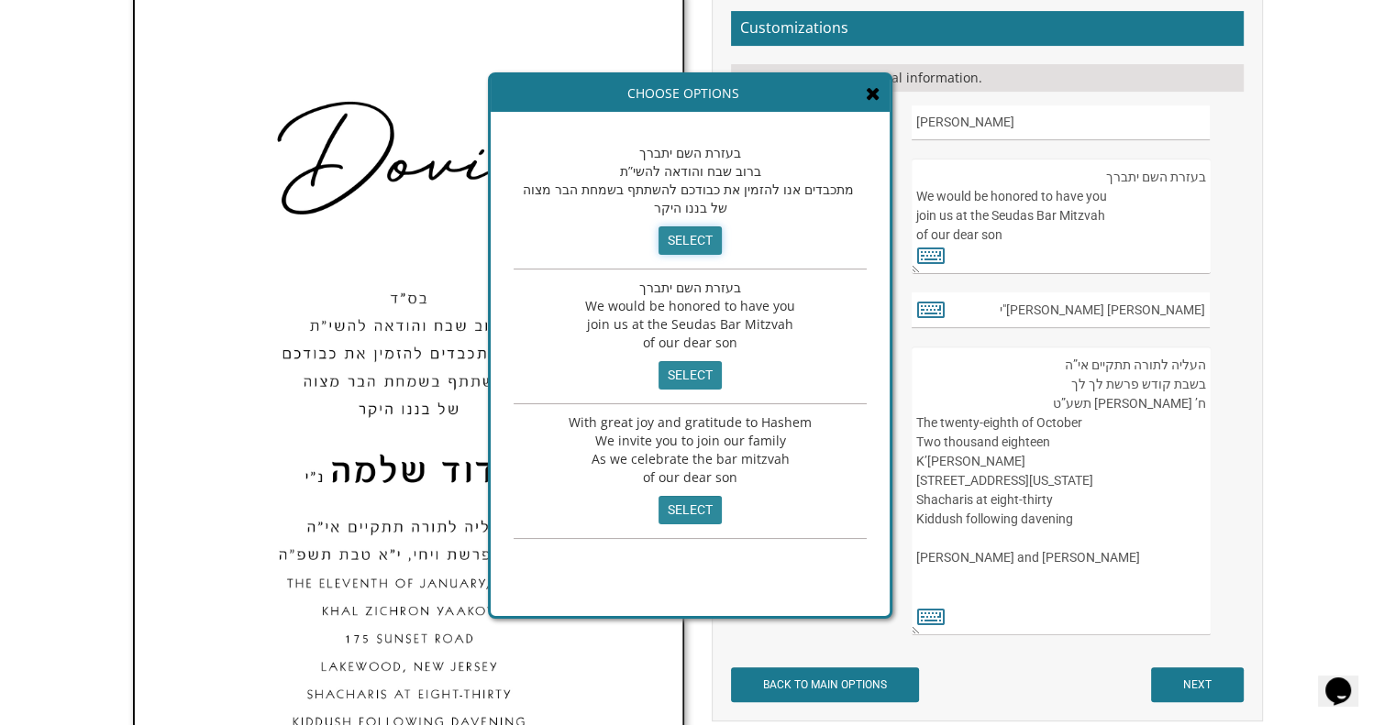
click at [685, 237] on input "select" at bounding box center [689, 240] width 63 height 28
type textarea "בעזרת השם יתברך ברוב שבח והודאה להשי”ת מתכבדים אנו להזמין את כבודכם להשתתף בשמח…"
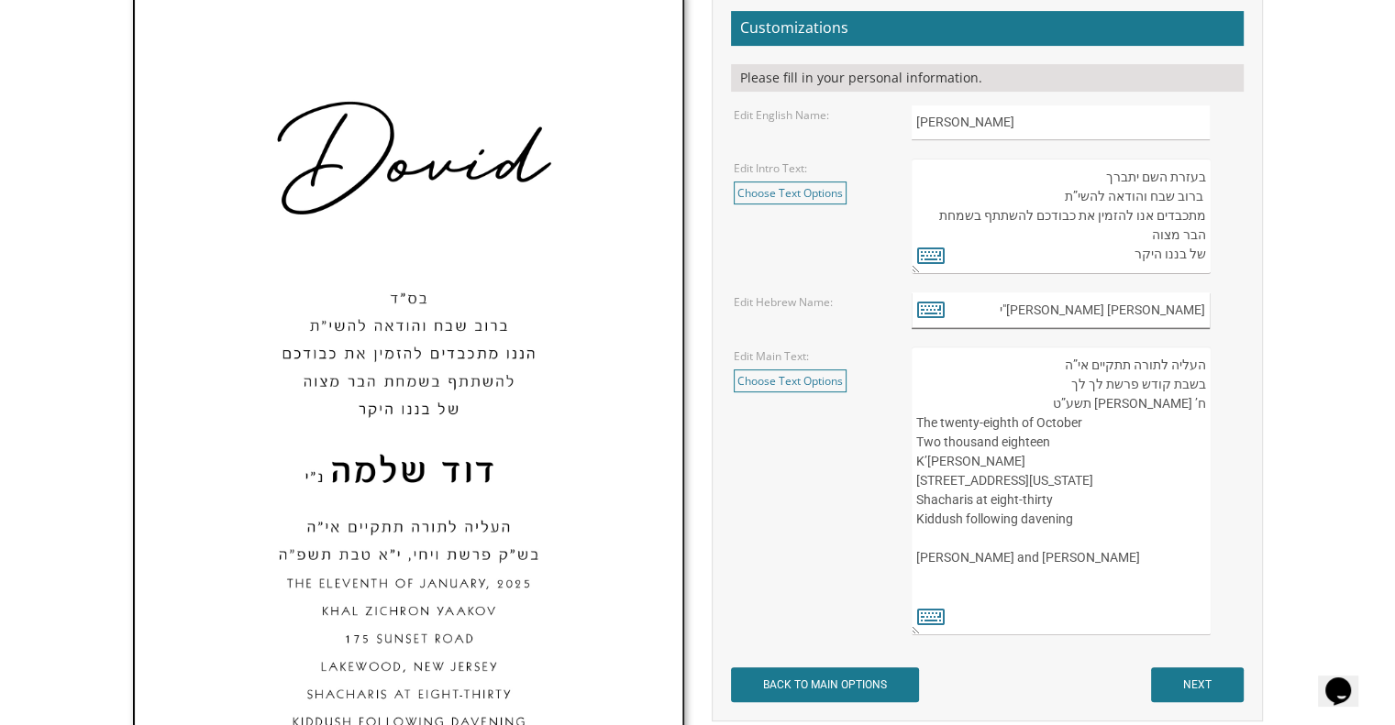
click at [1205, 316] on input "[PERSON_NAME] [PERSON_NAME]"י" at bounding box center [1060, 311] width 298 height 36
click at [1188, 313] on input "[PERSON_NAME]"י" at bounding box center [1060, 311] width 298 height 36
click at [1181, 313] on input "נ"י" at bounding box center [1060, 311] width 298 height 36
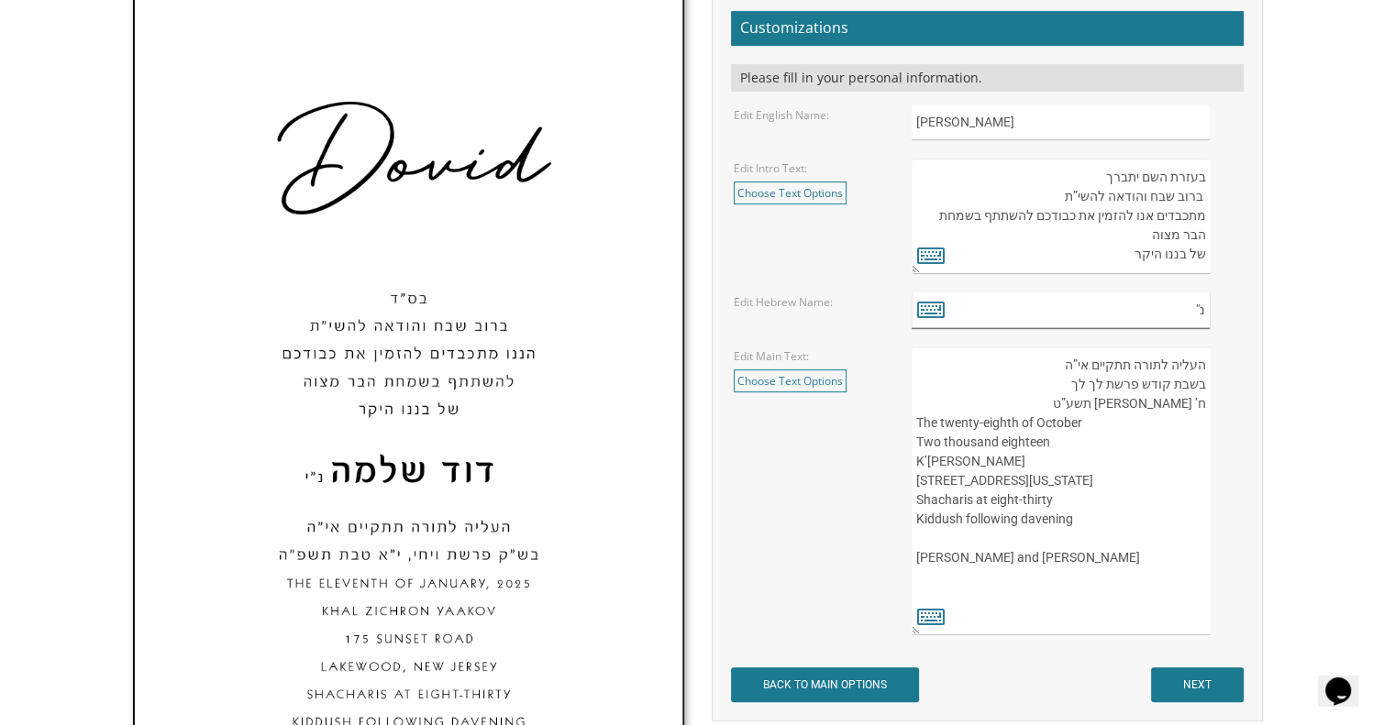
type input "נ"
type input "י"
type input "ע"
type input "[PERSON_NAME] [PERSON_NAME]"י"
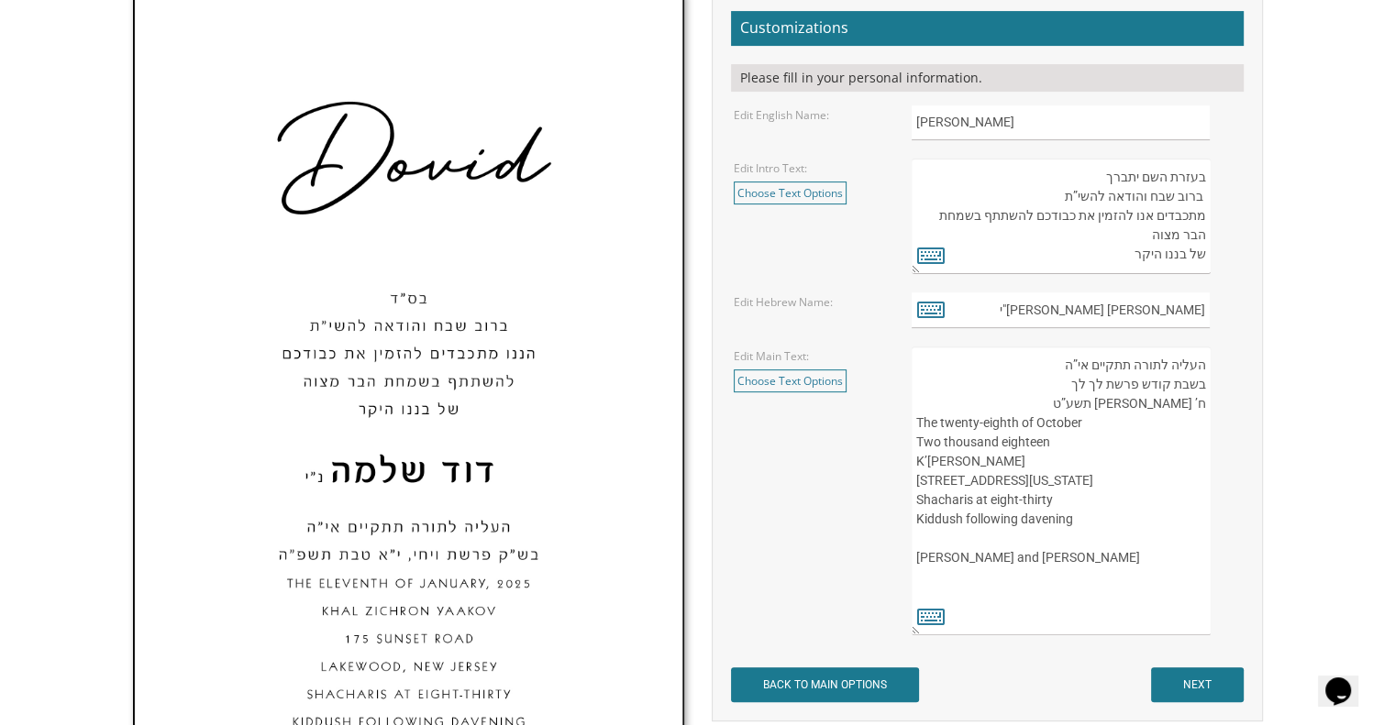
click at [974, 211] on textarea "בעזרת השם יתברך We would be honored to have you join us at the Seudas Bar Mitzv…" at bounding box center [1060, 217] width 298 height 116
type textarea "בעזרת השם יתברך ברוב שבח והודאה להשי”ת מתכבדים אנו להזמין את כבודכם להשתתף אתנו…"
click at [994, 330] on form "Customizations Please fill in your personal information. Edit English Name: [PE…" at bounding box center [987, 356] width 513 height 691
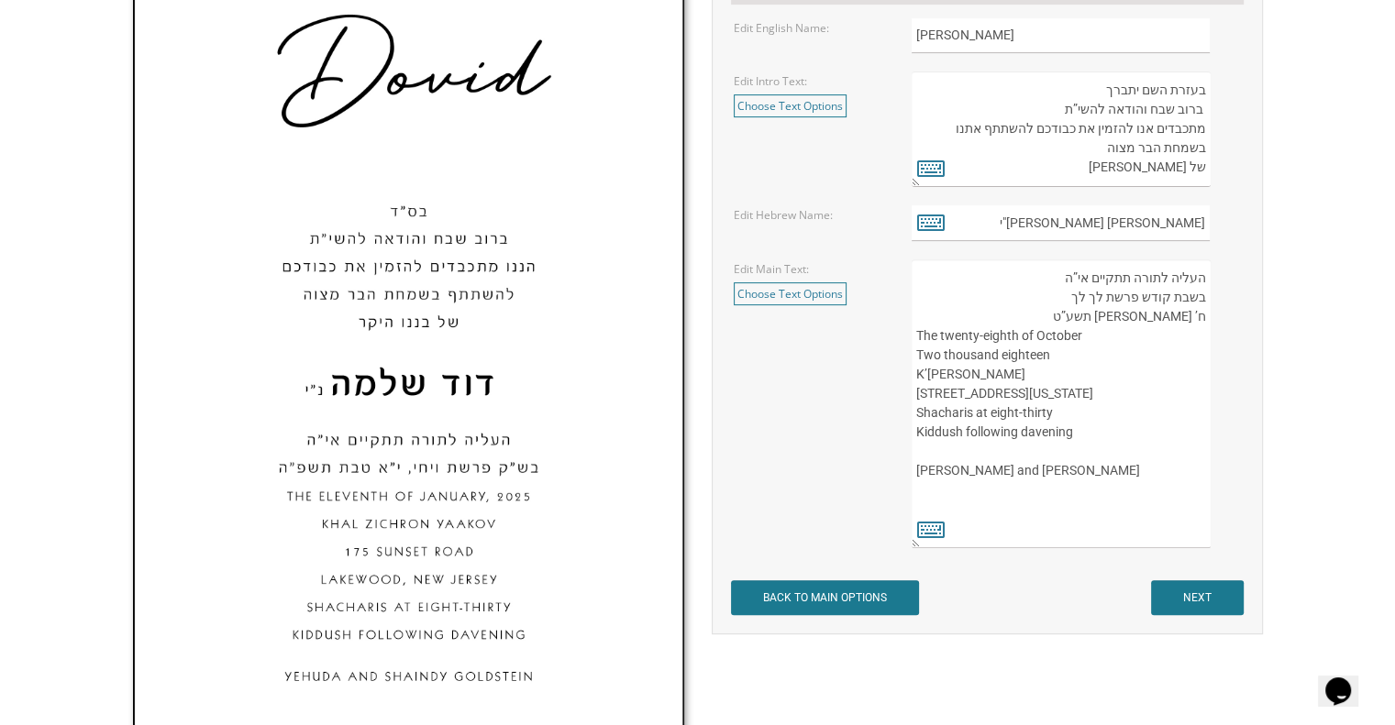
scroll to position [671, 0]
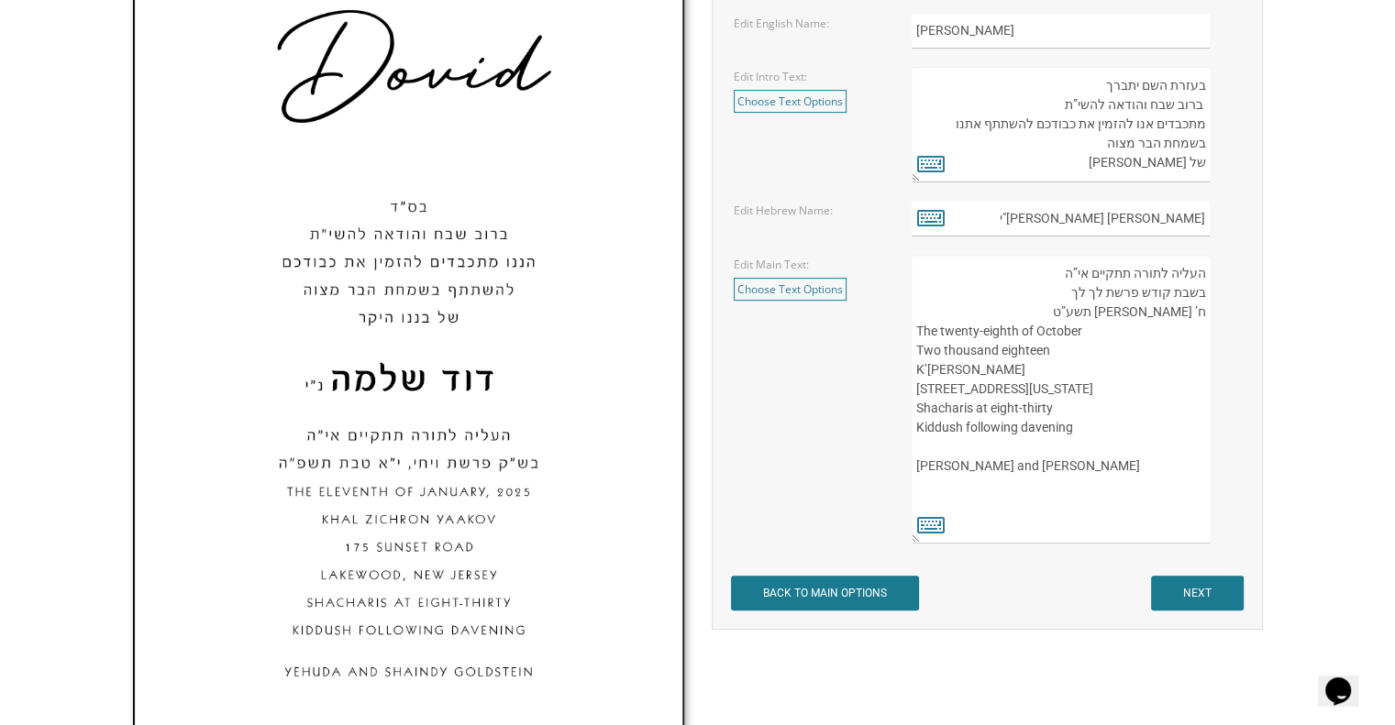
click at [1020, 331] on textarea "העליה לתורה תתקיים אי”ה בשבת קודש פרשת לך לך ח’ [PERSON_NAME] תשע”ט The twenty-…" at bounding box center [1060, 399] width 298 height 289
click at [1202, 311] on textarea "העליה לתורה תתקיים אי”ה בשבת קודש פרשת לך לך ח’ [PERSON_NAME] תשע”ט The twenty-…" at bounding box center [1060, 399] width 298 height 289
click at [1132, 316] on textarea "העליה לתורה תתקיים אי”ה בשבת קודש פרשת לך לך ח’ [PERSON_NAME] תשע”ט The twenty-…" at bounding box center [1060, 399] width 298 height 289
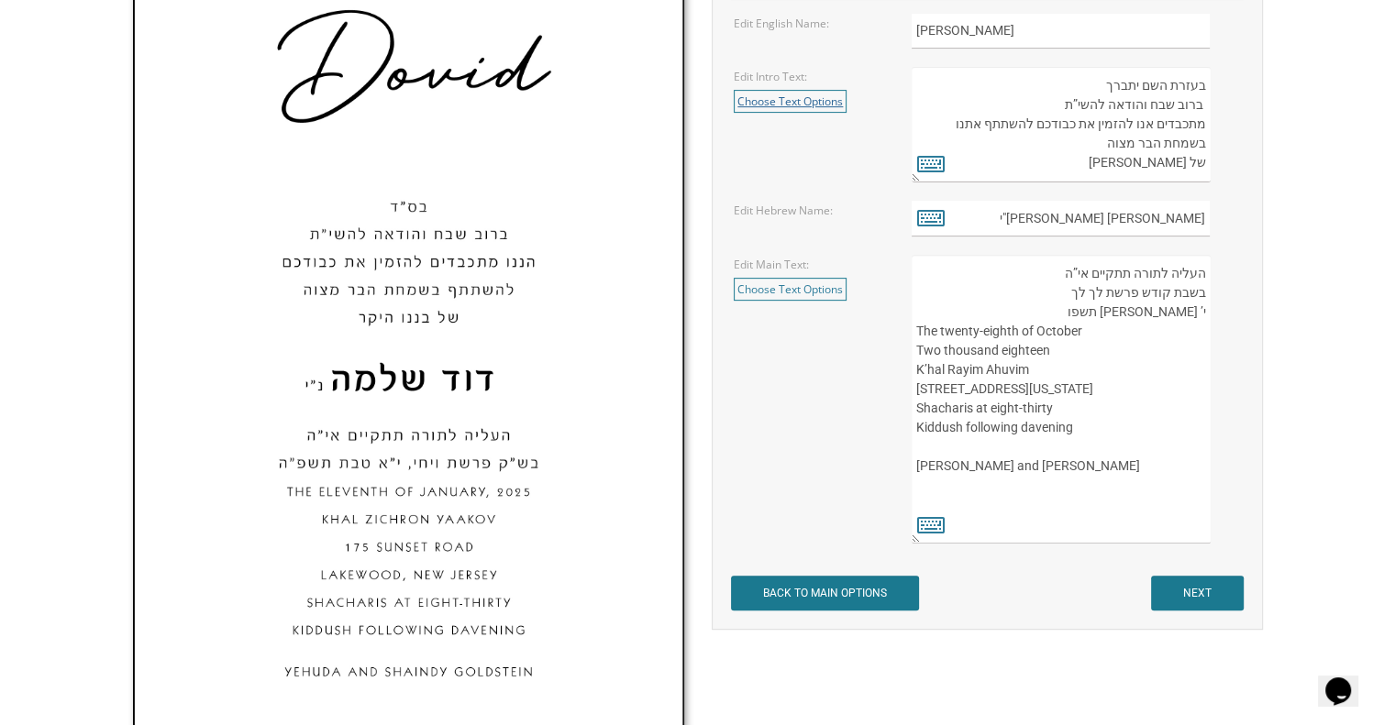
click at [790, 102] on link "Choose Text Options" at bounding box center [790, 101] width 113 height 23
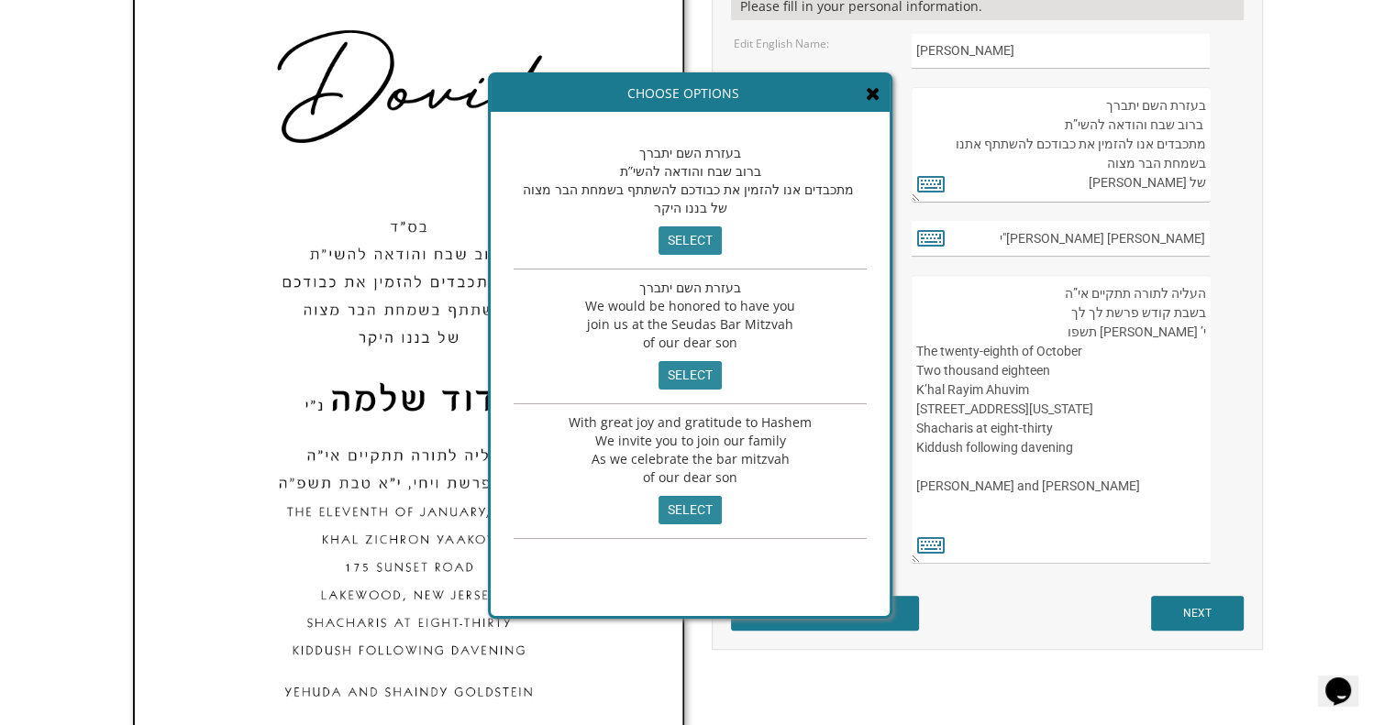
scroll to position [652, 0]
click at [1330, 116] on body "My Cart {{shoppingcart.totalQuantityDisplay}} Total: {{shoppingcart.subtotal}} …" at bounding box center [697, 422] width 1395 height 2149
click at [866, 91] on icon at bounding box center [873, 93] width 15 height 18
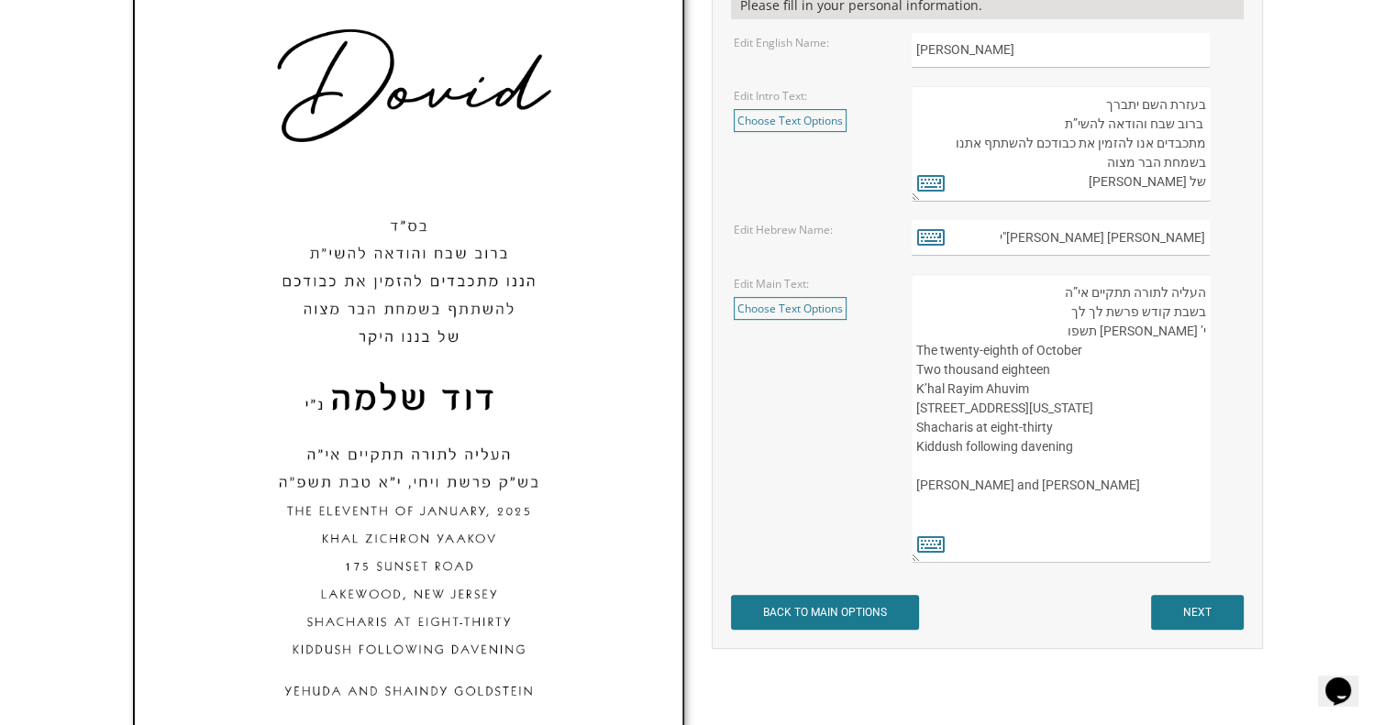
click at [1138, 333] on textarea "העליה לתורה תתקיים אי”ה בשבת קודש פרשת לך לך ח’ [PERSON_NAME] תשע”ט The twenty-…" at bounding box center [1060, 418] width 298 height 289
click at [954, 348] on textarea "העליה לתורה תתקיים אי”ה בשבת קודש פרשת לך לך ח’ חשון תשע”ט The twenty-eighth of…" at bounding box center [1060, 418] width 298 height 289
click at [1011, 366] on textarea "העליה לתורה תתקיים אי”ה בשבת קודש פרשת לך לך ח’ חשון תשע”ט The twenty-eighth of…" at bounding box center [1060, 418] width 298 height 289
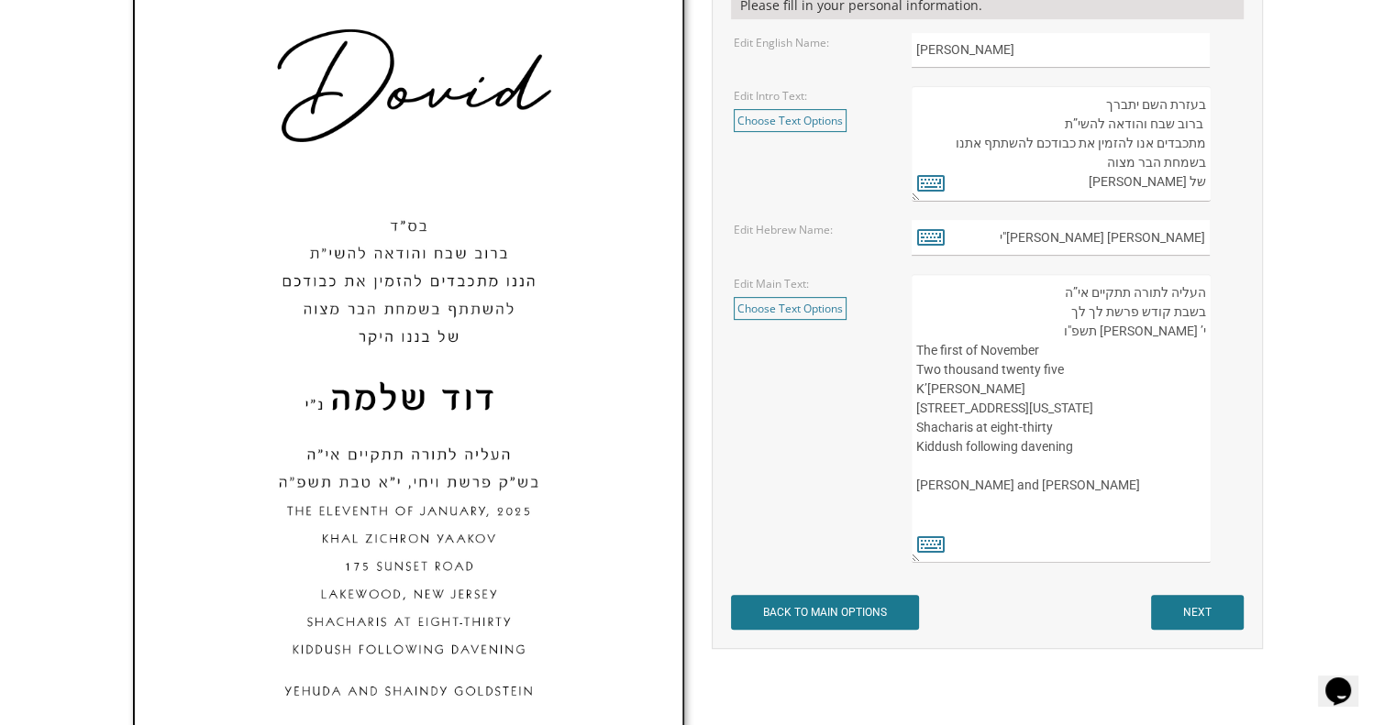
click at [965, 388] on textarea "העליה לתורה תתקיים אי”ה בשבת קודש פרשת לך לך ח’ חשון תשע”ט The twenty-eighth of…" at bounding box center [1060, 418] width 298 height 289
click at [1045, 386] on textarea "העליה לתורה תתקיים אי”ה בשבת קודש פרשת לך לך ח’ חשון תשע”ט The twenty-eighth of…" at bounding box center [1060, 418] width 298 height 289
click at [915, 410] on textarea "העליה לתורה תתקיים אי”ה בשבת קודש פרשת לך לך ח’ חשון תשע”ט The twenty-eighth of…" at bounding box center [1060, 418] width 298 height 289
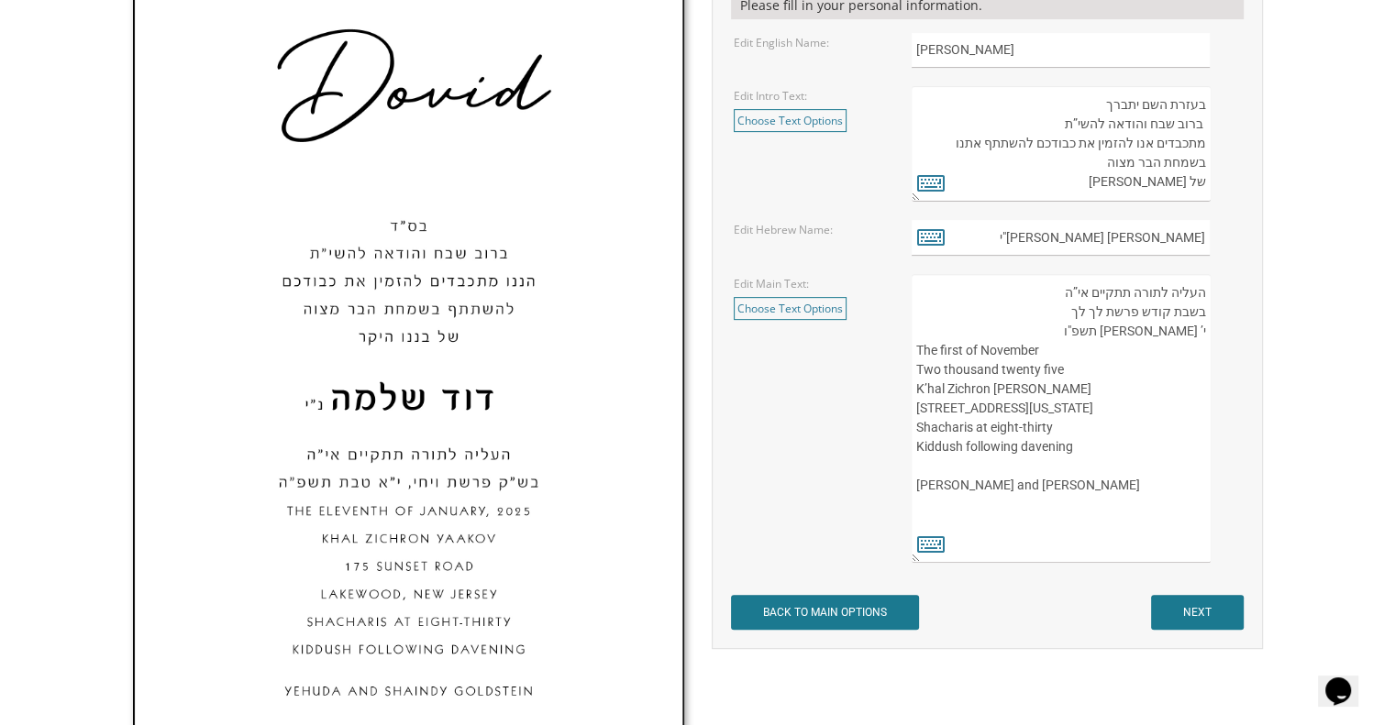
click at [915, 410] on textarea "העליה לתורה תתקיים אי”ה בשבת קודש פרשת לך לך ח’ חשון תשע”ט The twenty-eighth of…" at bounding box center [1060, 418] width 298 height 289
click at [921, 428] on textarea "העליה לתורה תתקיים אי”ה בשבת קודש פרשת לך לך ח’ חשון תשע”ט The twenty-eighth of…" at bounding box center [1060, 418] width 298 height 289
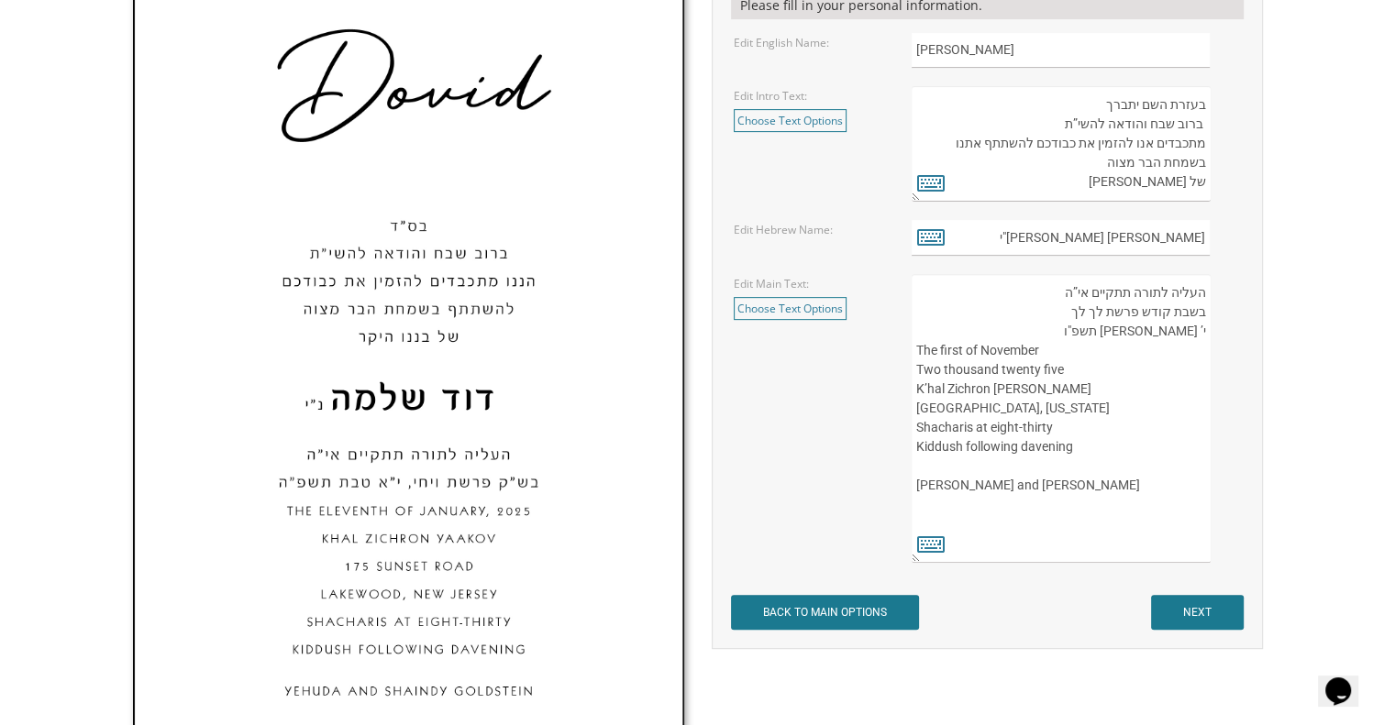
click at [921, 428] on textarea "העליה לתורה תתקיים אי”ה בשבת קודש פרשת לך לך ח’ חשון תשע”ט The twenty-eighth of…" at bounding box center [1060, 418] width 298 height 289
click at [1041, 441] on textarea "העליה לתורה תתקיים אי”ה בשבת קודש פרשת לך לך ח’ חשון תשע”ט The twenty-eighth of…" at bounding box center [1060, 418] width 298 height 289
click at [967, 505] on textarea "העליה לתורה תתקיים אי”ה בשבת קודש פרשת לך לך ח’ חשון תשע”ט The twenty-eighth of…" at bounding box center [1060, 418] width 298 height 289
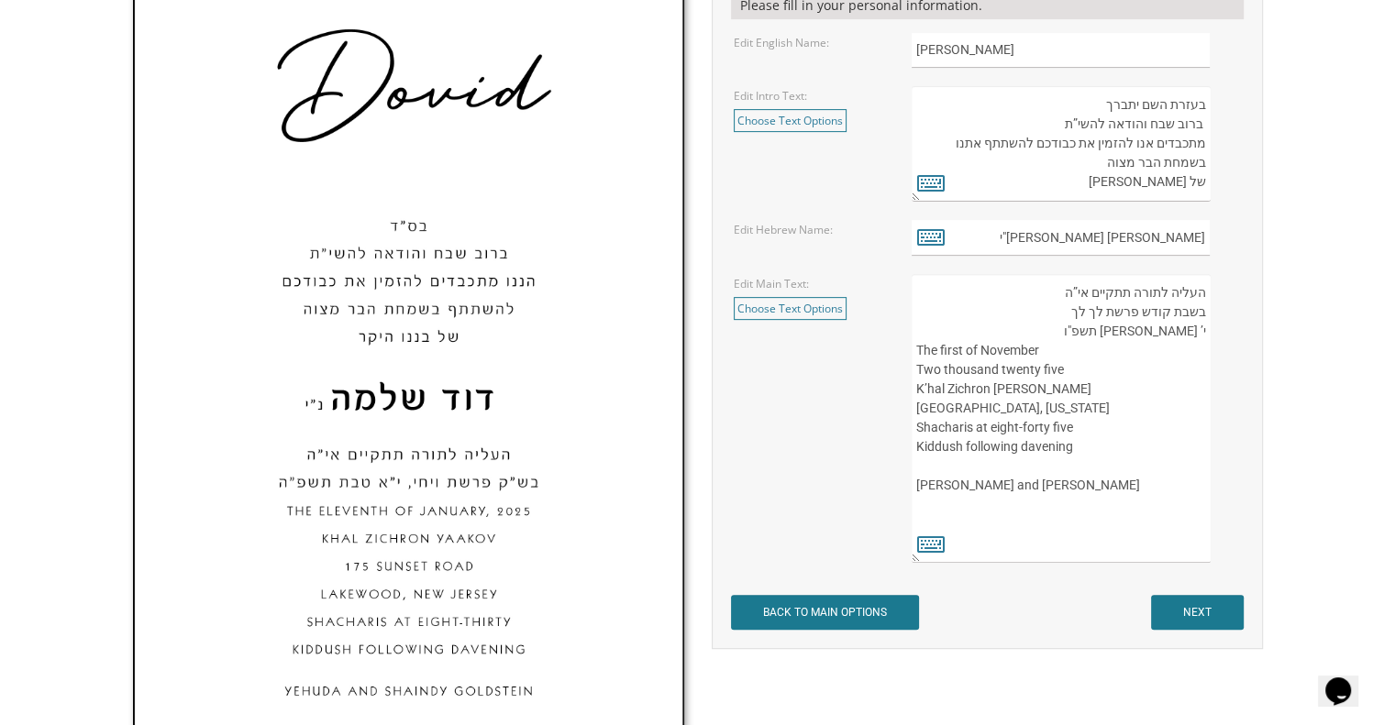
click at [967, 505] on textarea "העליה לתורה תתקיים אי”ה בשבת קודש פרשת לך לך ח’ חשון תשע”ט The twenty-eighth of…" at bounding box center [1060, 418] width 298 height 289
click at [915, 407] on textarea "העליה לתורה תתקיים אי”ה בשבת קודש פרשת לך לך ח’ חשון תשע”ט The twenty-eighth of…" at bounding box center [1060, 418] width 298 height 289
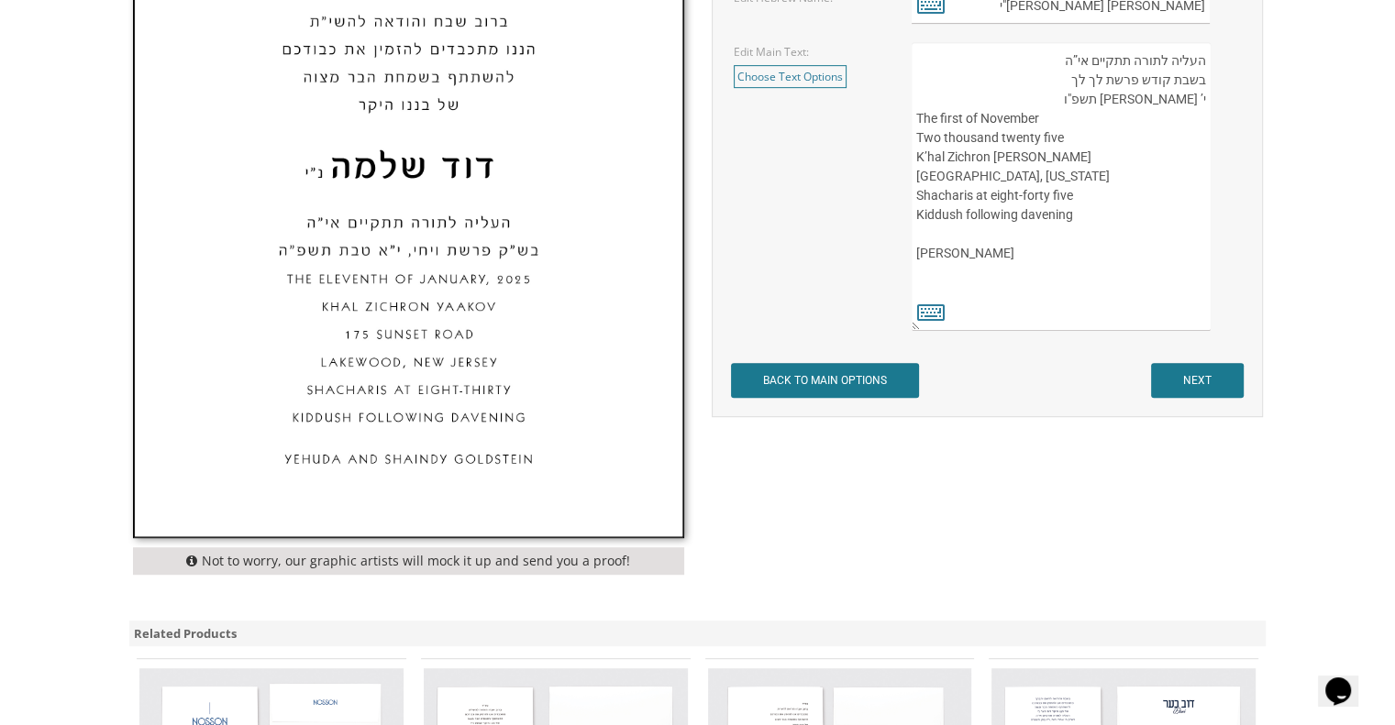
scroll to position [878, 0]
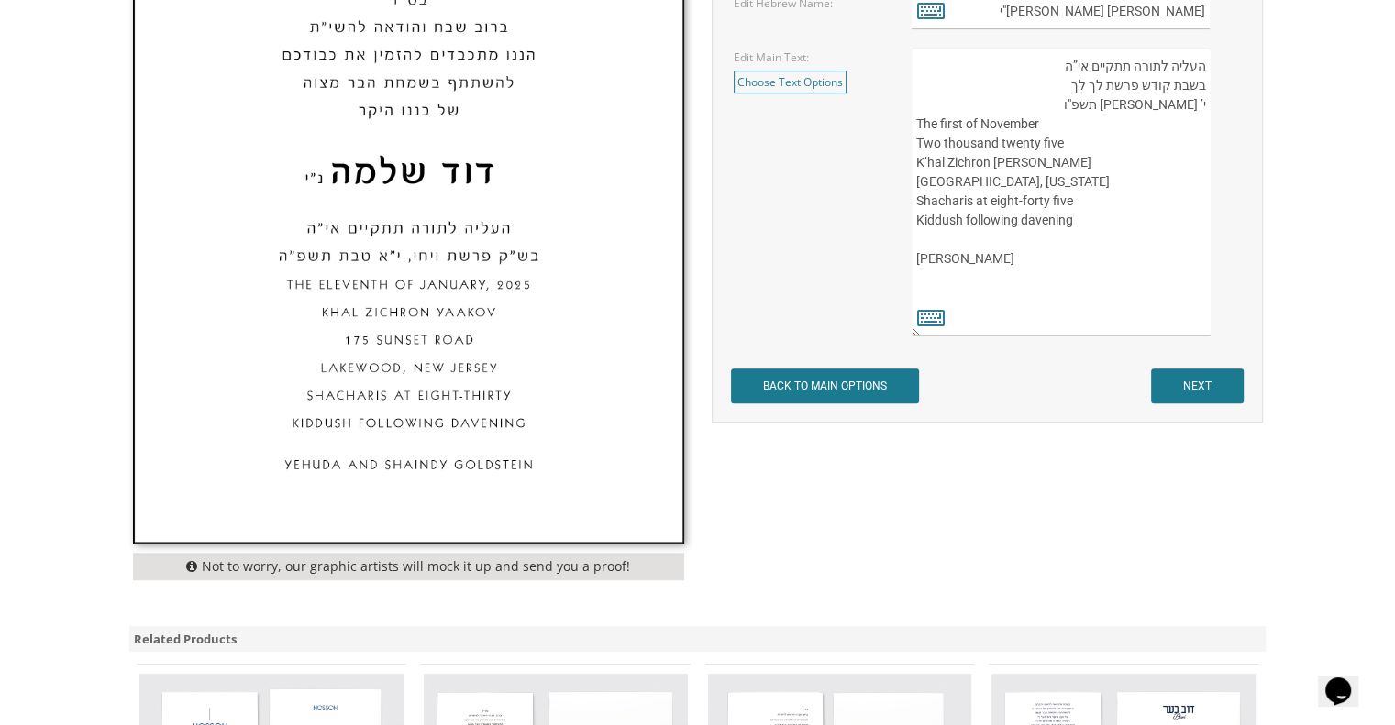
click at [913, 185] on textarea "העליה לתורה תתקיים אי”ה בשבת קודש פרשת לך לך ח’ חשון תשע”ט The twenty-eighth of…" at bounding box center [1060, 192] width 298 height 289
drag, startPoint x: 985, startPoint y: 223, endPoint x: 1079, endPoint y: 219, distance: 94.5
click at [1079, 219] on textarea "העליה לתורה תתקיים אי”ה בשבת קודש פרשת לך לך ח’ חשון תשע”ט The twenty-eighth of…" at bounding box center [1060, 192] width 298 height 289
type textarea "העליה לתורה תתקיים אי”ה בשבת קודש פרשת לך לך י’ חשון תשפ"ו The first of Novembe…"
click at [1168, 381] on input "NEXT" at bounding box center [1197, 386] width 93 height 35
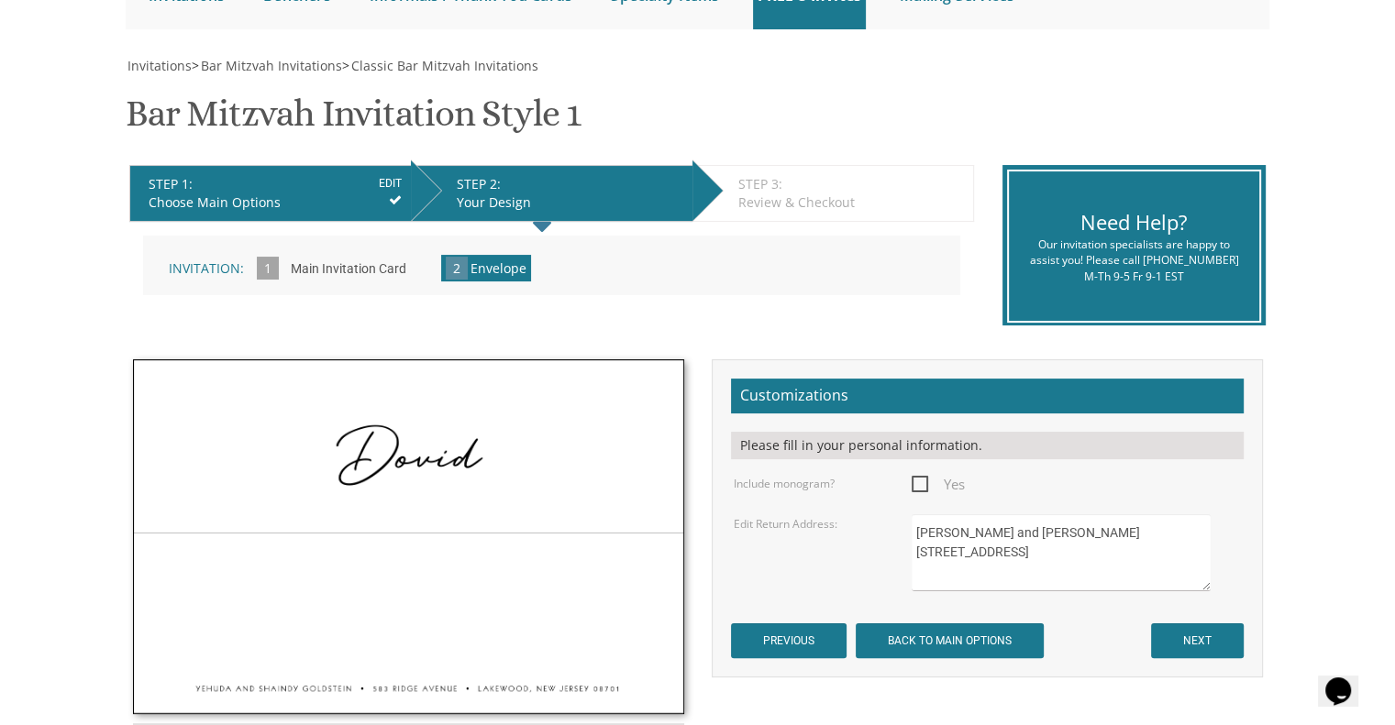
click at [447, 469] on img at bounding box center [408, 536] width 549 height 353
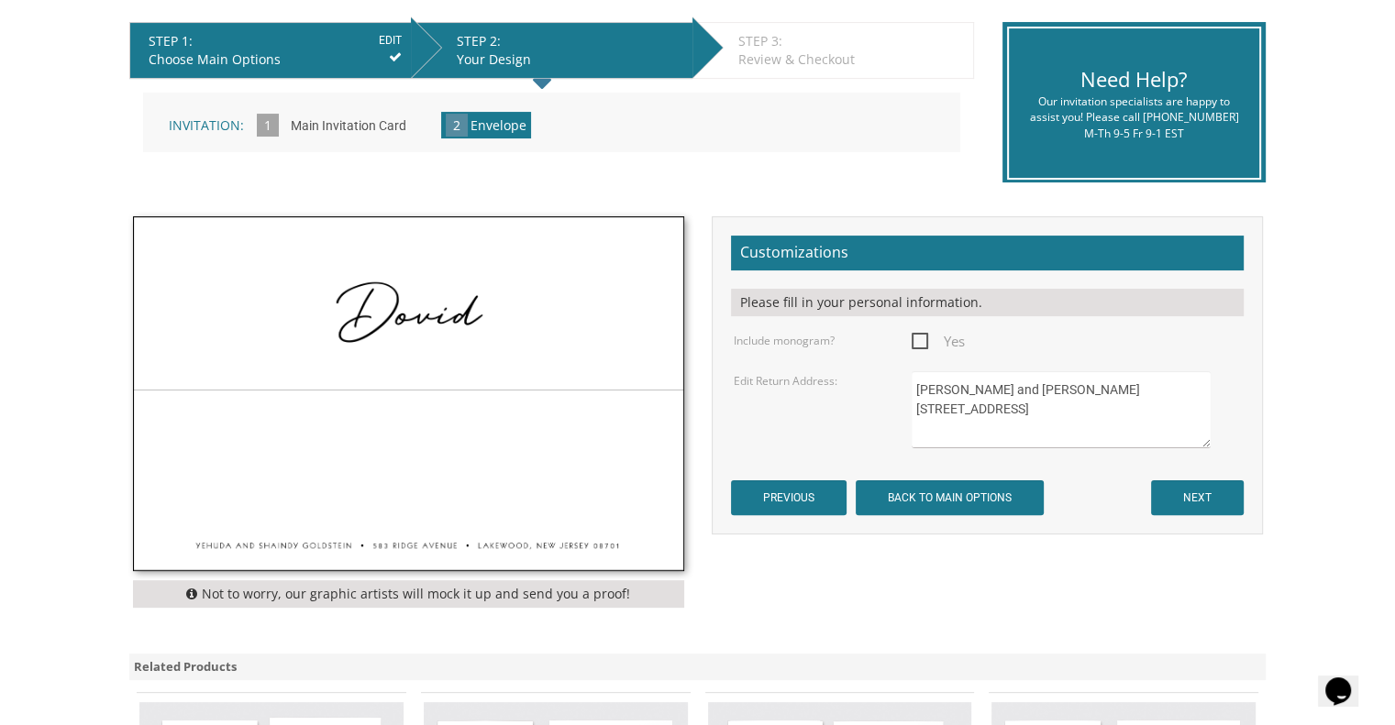
scroll to position [374, 0]
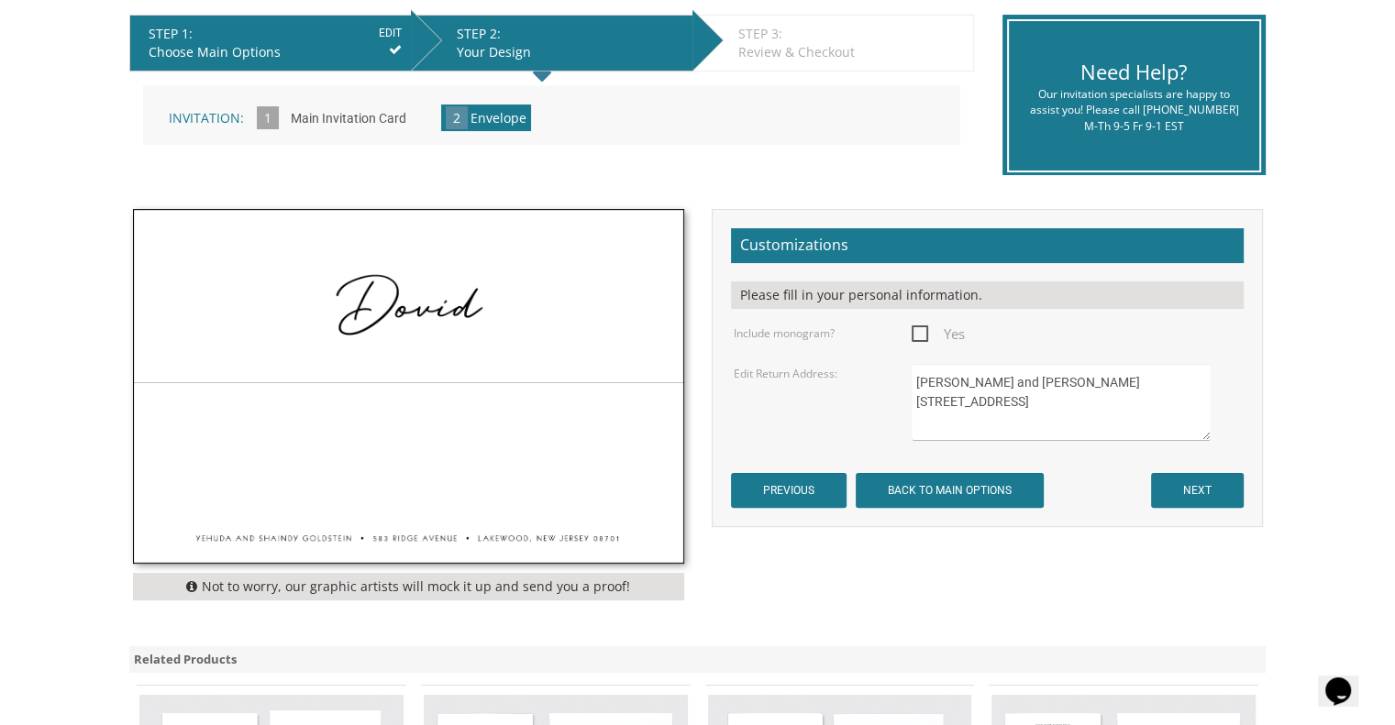
click at [927, 377] on textarea "Yehuda and Shaindy Goldstein 583 Ridge Avenue Lakewood, NJ 08701" at bounding box center [1060, 402] width 298 height 77
click at [933, 395] on textarea "Yehuda and Shaindy Goldstein 583 Ridge Avenue Lakewood, NJ 08701" at bounding box center [1060, 402] width 298 height 77
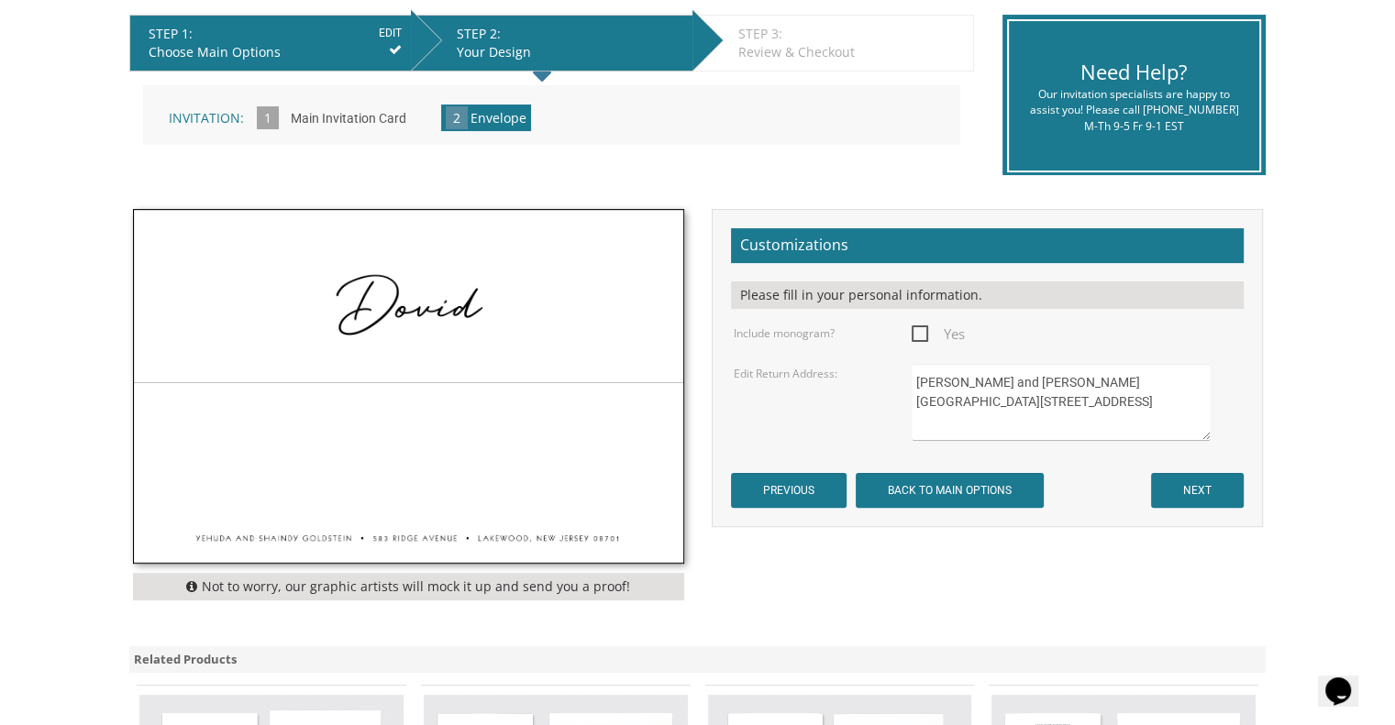
click at [933, 395] on textarea "Yehuda and Shaindy Goldstein 583 Ridge Avenue Lakewood, NJ 08701" at bounding box center [1060, 402] width 298 height 77
click at [942, 416] on textarea "Yehuda and Shaindy Goldstein 583 Ridge Avenue Lakewood, NJ 08701" at bounding box center [1060, 402] width 298 height 77
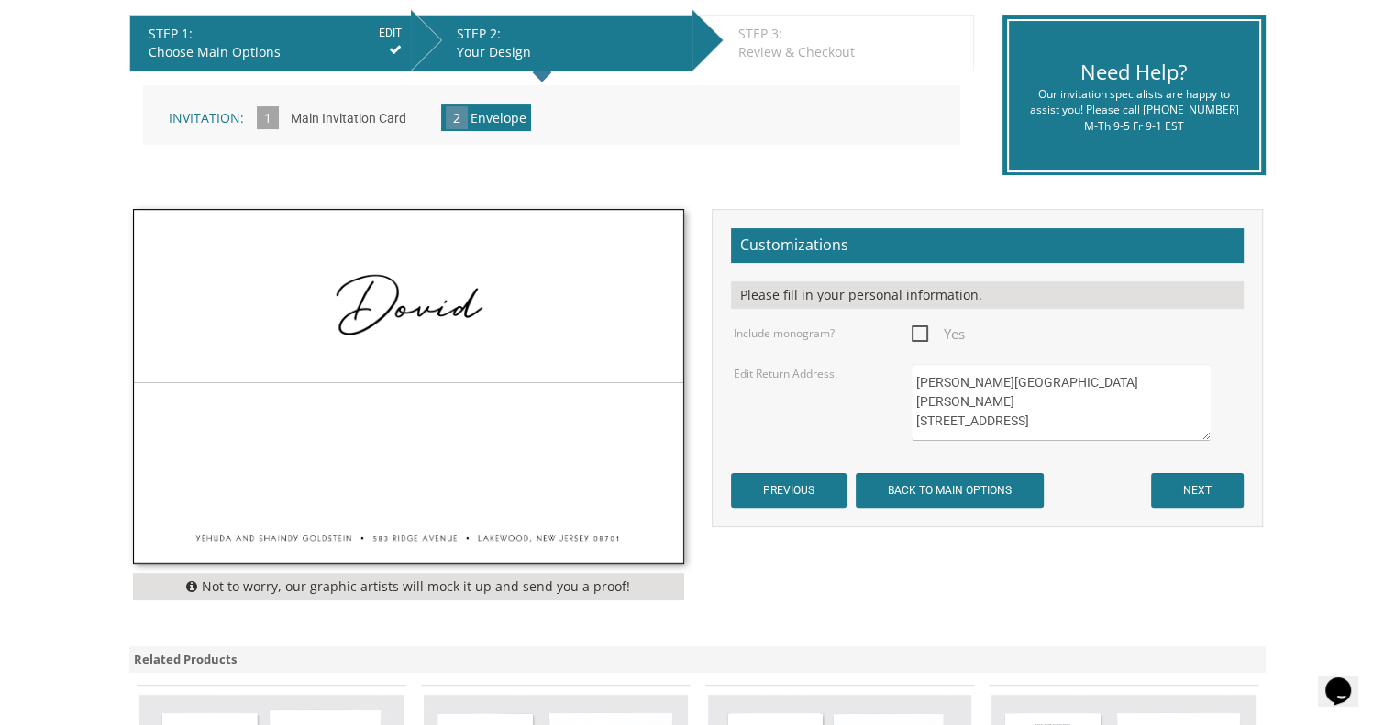
click at [942, 416] on textarea "Yehuda and Shaindy Goldstein 583 Ridge Avenue Lakewood, NJ 08701" at bounding box center [1060, 402] width 298 height 77
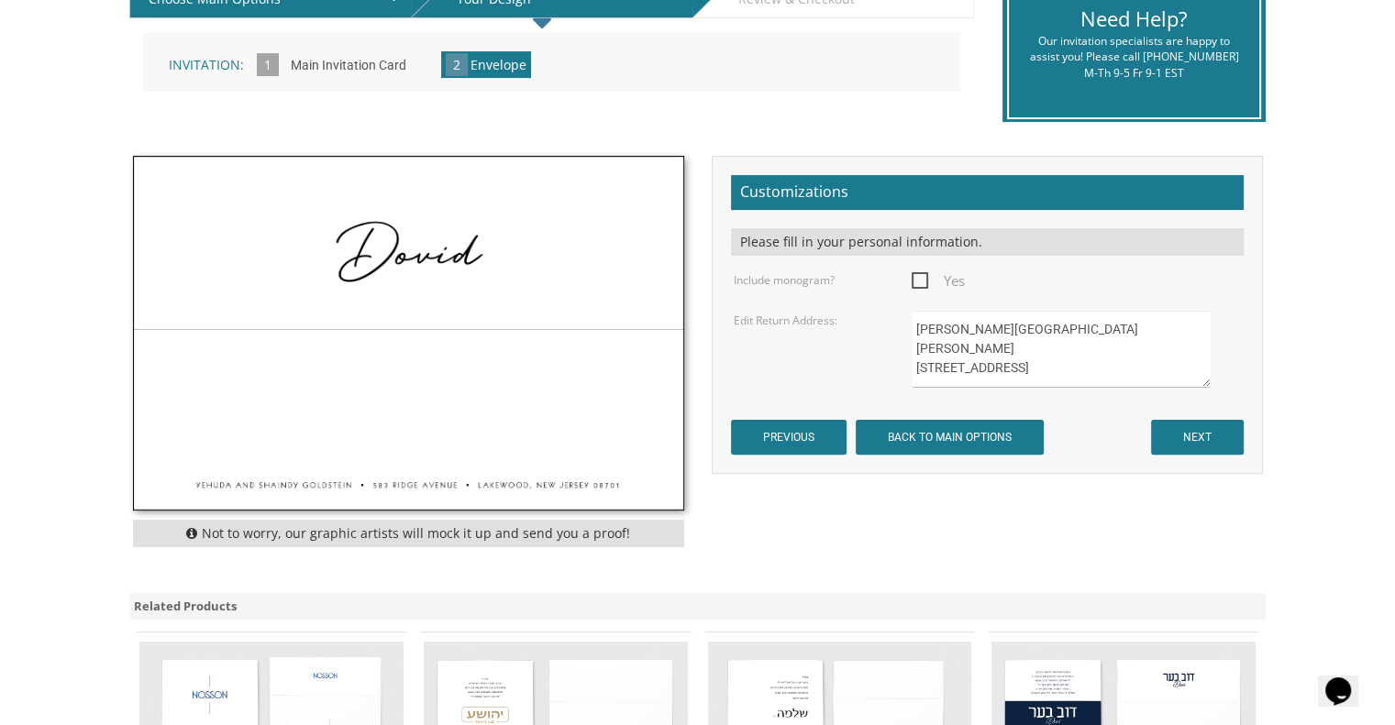
scroll to position [432, 0]
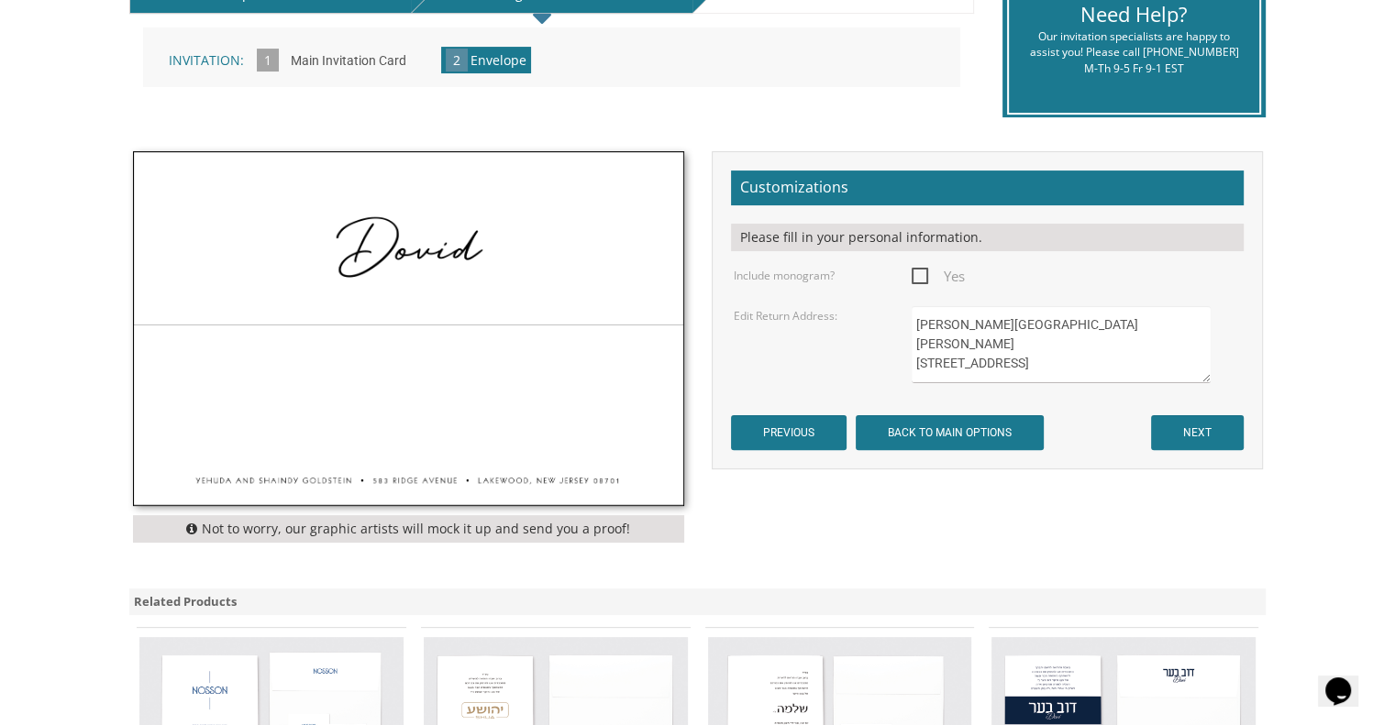
type textarea "Shlomo and Aydel Stein 4458 Groveland Road University Heights, OH 44118"
click at [1192, 417] on input "NEXT" at bounding box center [1197, 432] width 93 height 35
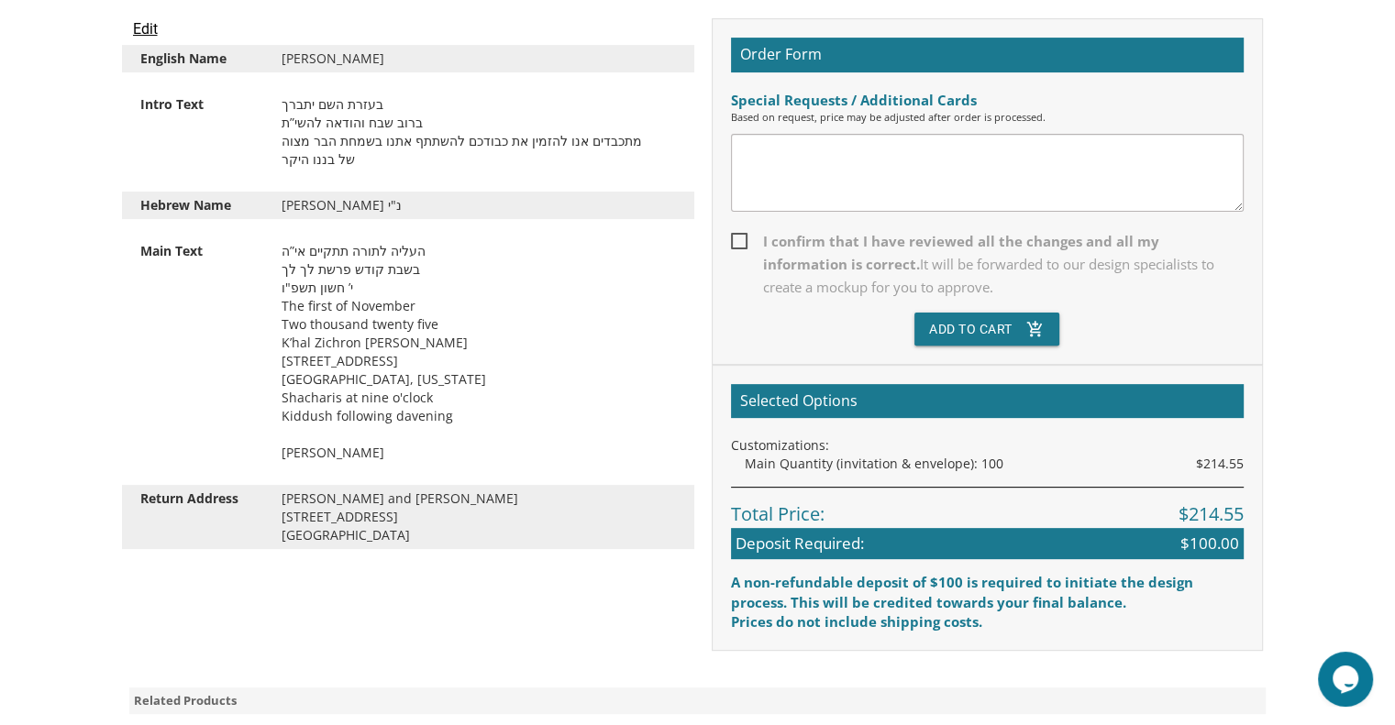
scroll to position [535, 0]
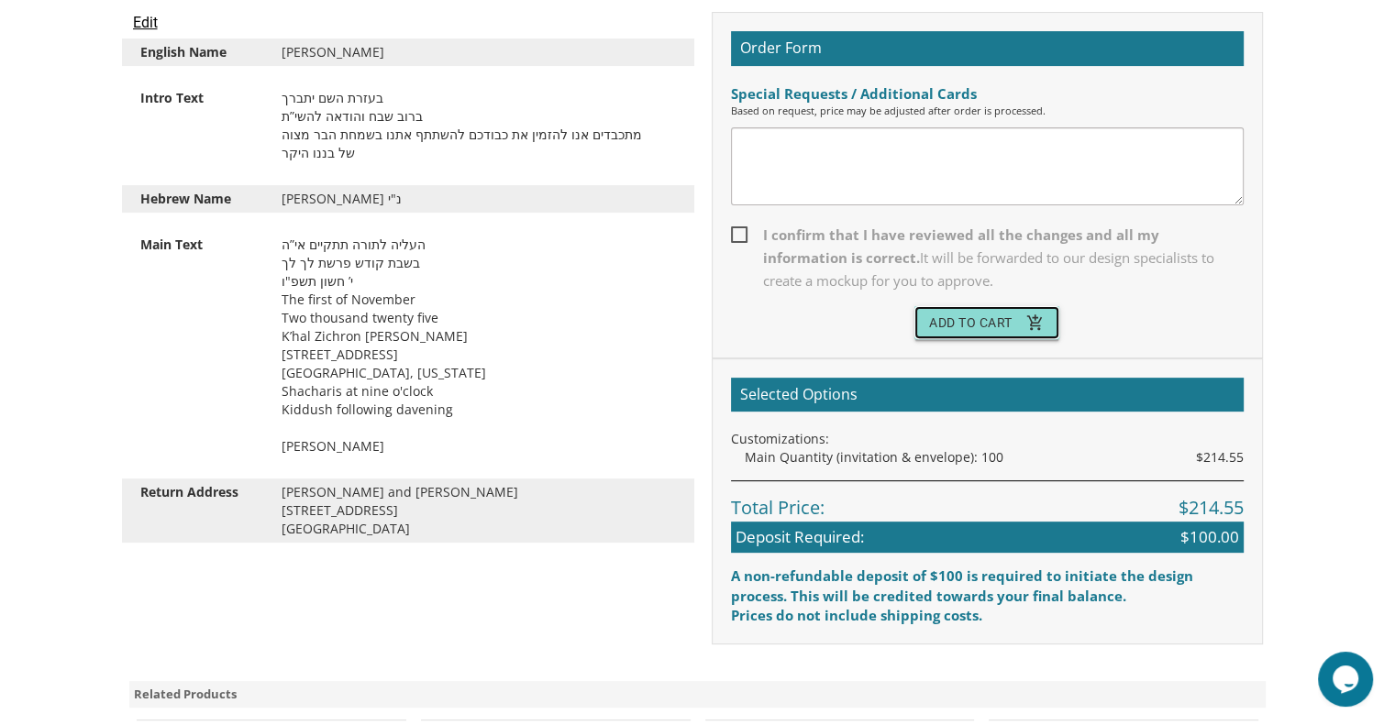
click at [925, 326] on button "Add To Cart add_shopping_cart" at bounding box center [986, 322] width 145 height 33
click at [751, 230] on span "I confirm that I have reviewed all the changes and all my information is correc…" at bounding box center [987, 258] width 513 height 69
click at [743, 230] on input "I confirm that I have reviewed all the changes and all my information is correc…" at bounding box center [737, 233] width 12 height 12
checkbox input "true"
click at [983, 307] on button "Add To Cart add_shopping_cart" at bounding box center [986, 322] width 145 height 33
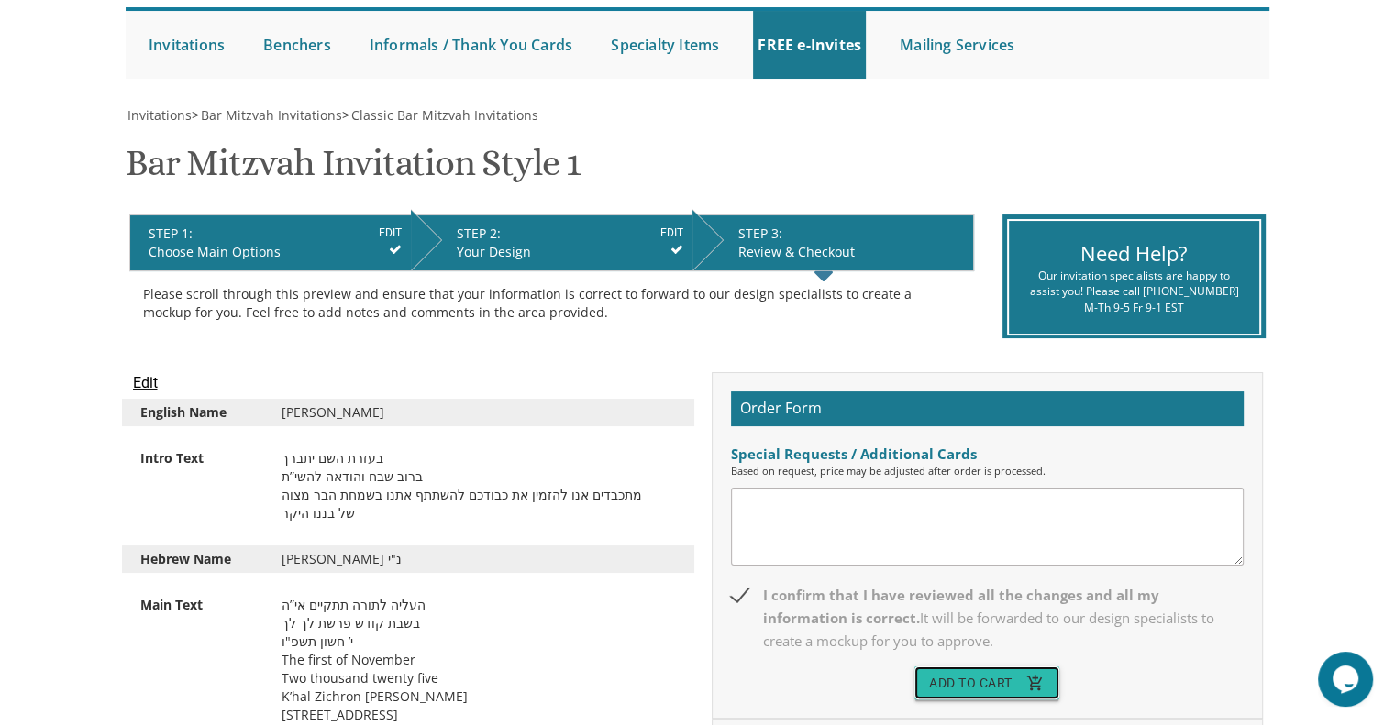
scroll to position [0, 0]
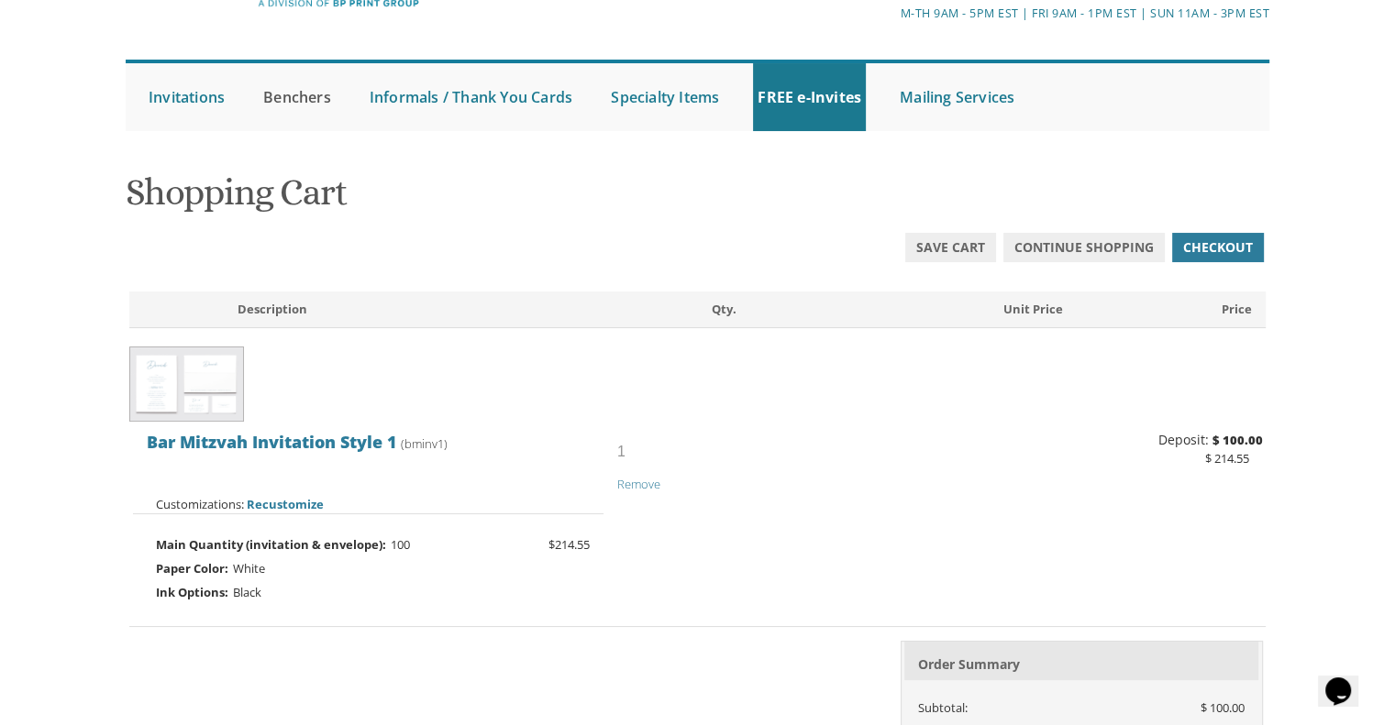
scroll to position [127, 0]
click at [954, 237] on link "Save Cart" at bounding box center [950, 248] width 91 height 29
click at [955, 255] on span "Save Cart" at bounding box center [950, 248] width 69 height 18
click at [926, 234] on link "Save Cart" at bounding box center [950, 248] width 91 height 29
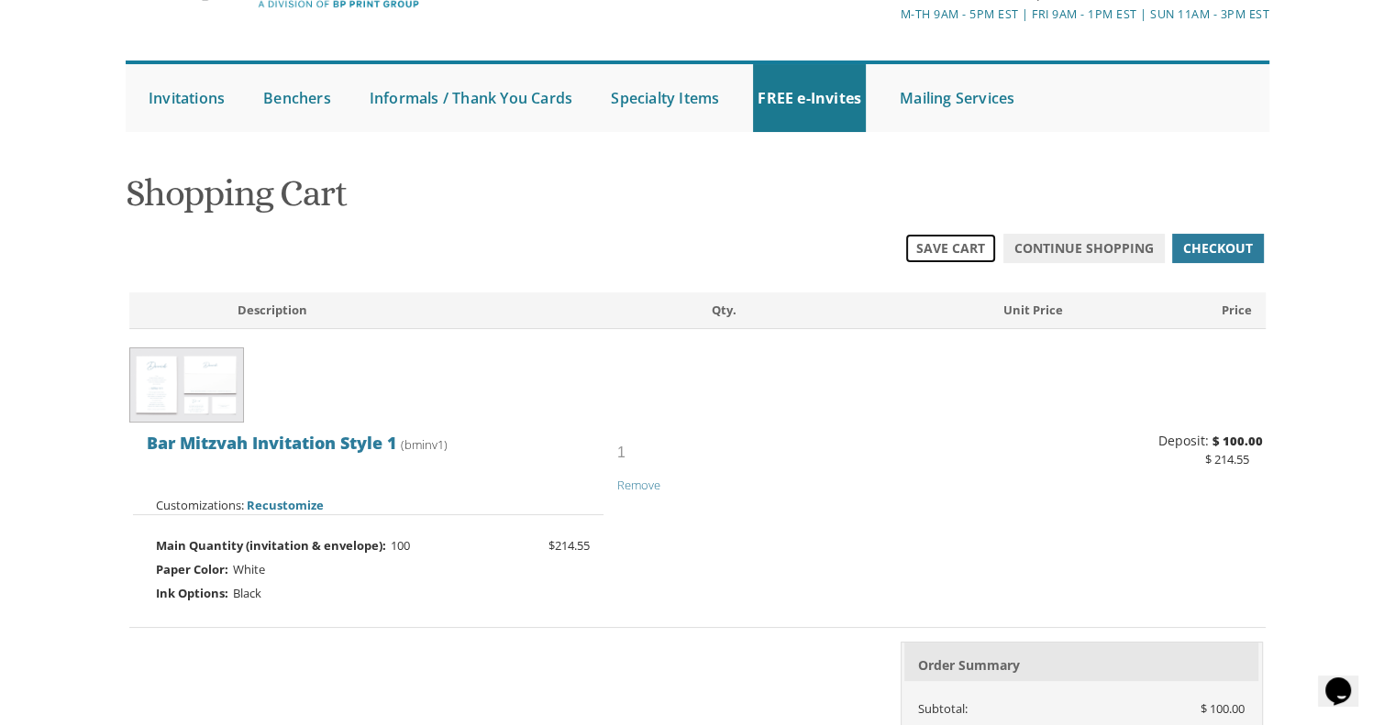
click at [932, 238] on link "Save Cart" at bounding box center [950, 248] width 91 height 29
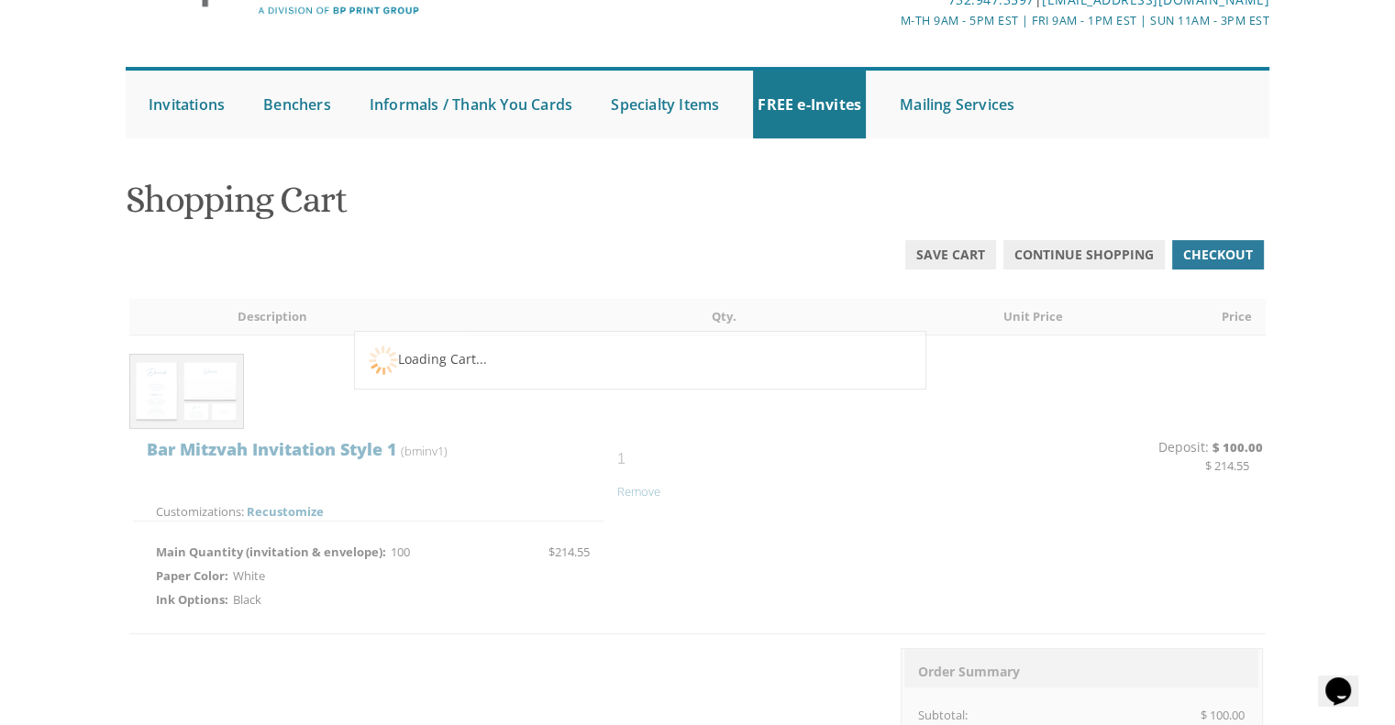
scroll to position [127, 0]
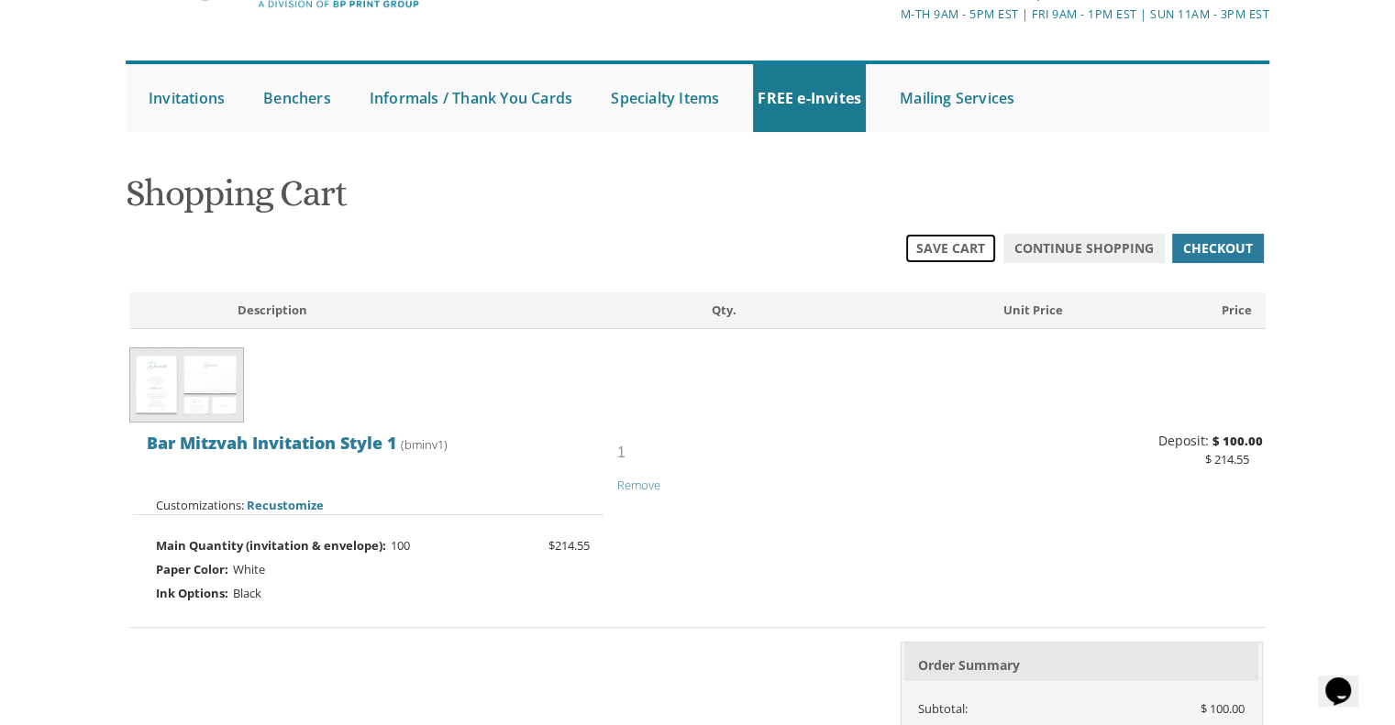
click at [921, 249] on span "Save Cart" at bounding box center [950, 248] width 69 height 18
click at [937, 241] on span "Save Cart" at bounding box center [950, 248] width 69 height 18
click at [946, 249] on span "Save Cart" at bounding box center [950, 248] width 69 height 18
